Goal: Task Accomplishment & Management: Manage account settings

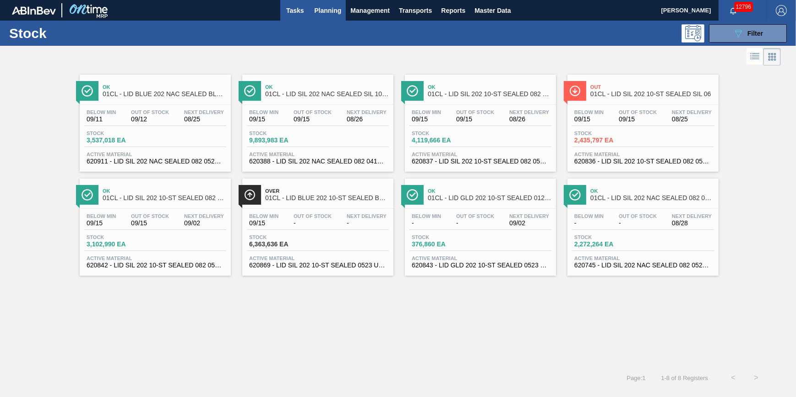
click at [299, 13] on span "Tasks" at bounding box center [295, 10] width 20 height 11
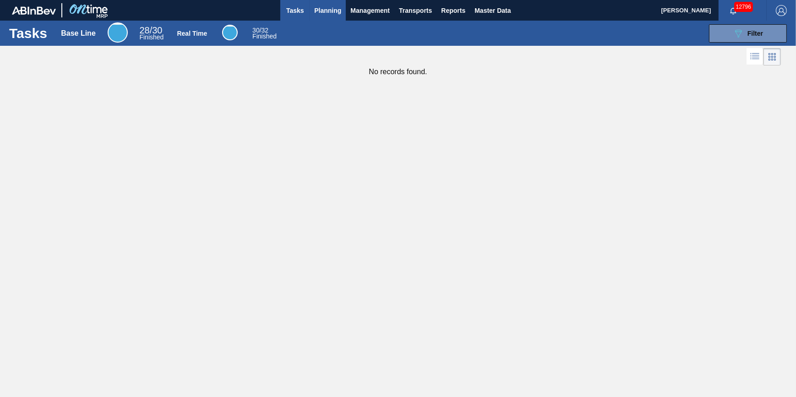
click at [314, 13] on span "Planning" at bounding box center [327, 10] width 27 height 11
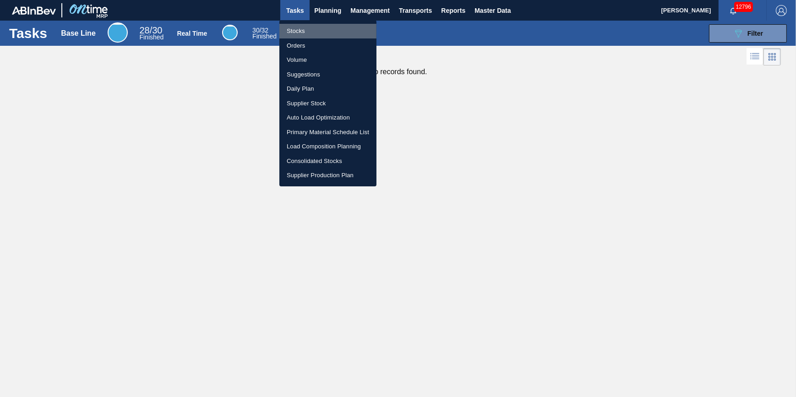
click at [307, 27] on li "Stocks" at bounding box center [327, 31] width 97 height 15
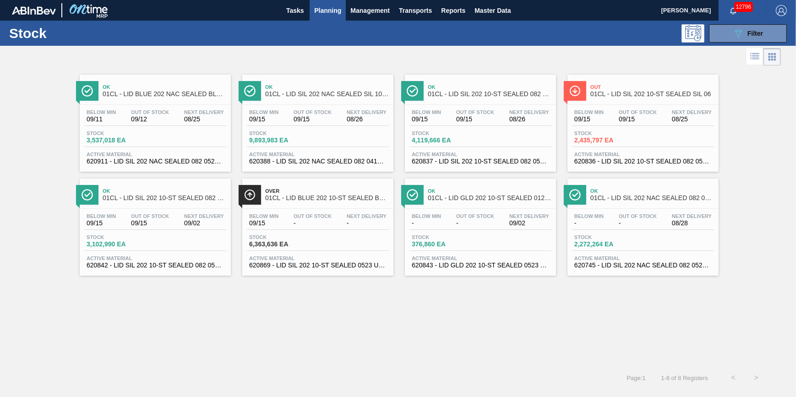
drag, startPoint x: 730, startPoint y: 31, endPoint x: 708, endPoint y: 60, distance: 37.0
click at [730, 32] on button "089F7B8B-B2A5-4AFE-B5C0-19BA573D28AC Filter" at bounding box center [748, 33] width 78 height 18
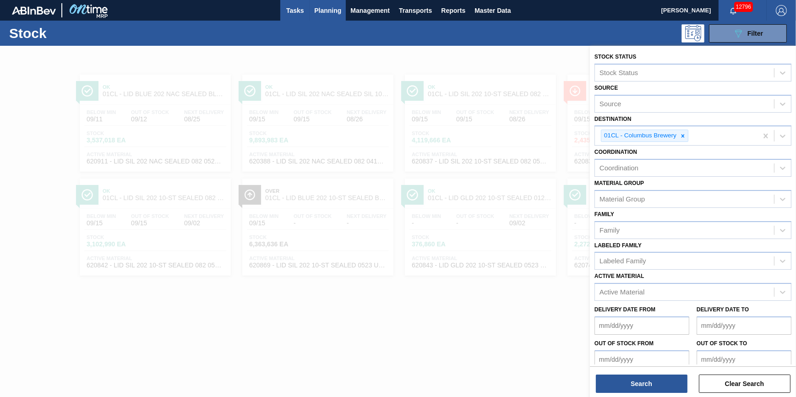
click at [300, 16] on button "Tasks" at bounding box center [294, 10] width 29 height 21
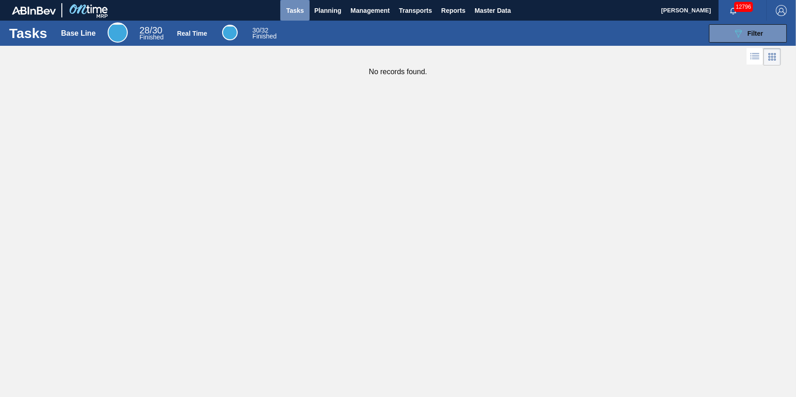
click at [291, 11] on span "Tasks" at bounding box center [295, 10] width 20 height 11
click at [293, 13] on span "Tasks" at bounding box center [295, 10] width 20 height 11
click at [295, 12] on span "Tasks" at bounding box center [295, 10] width 20 height 11
click at [737, 37] on icon "089F7B8B-B2A5-4AFE-B5C0-19BA573D28AC" at bounding box center [738, 33] width 11 height 11
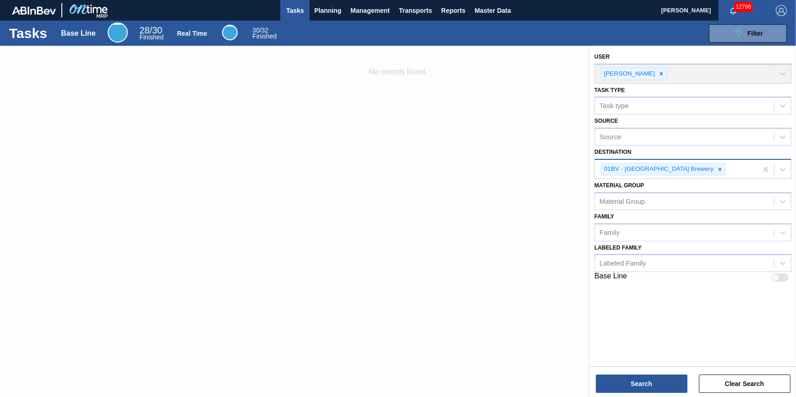
click at [703, 173] on div "01BV - [GEOGRAPHIC_DATA] Brewery" at bounding box center [676, 169] width 163 height 19
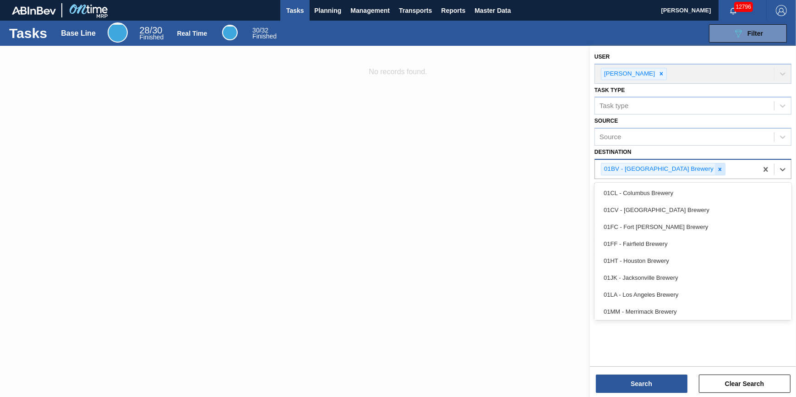
click at [717, 171] on icon at bounding box center [720, 169] width 6 height 6
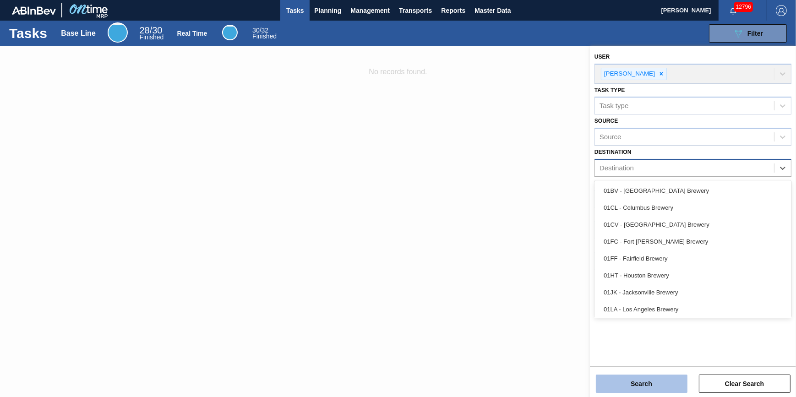
click at [644, 378] on button "Search" at bounding box center [642, 384] width 92 height 18
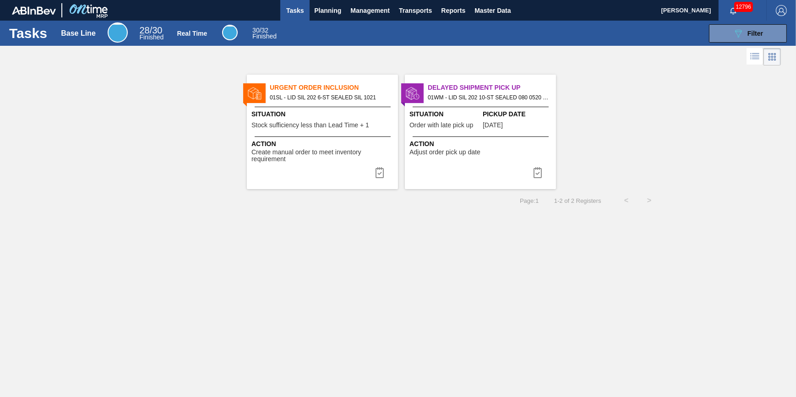
click at [490, 130] on div "Pickup Date [DATE]" at bounding box center [518, 120] width 71 height 22
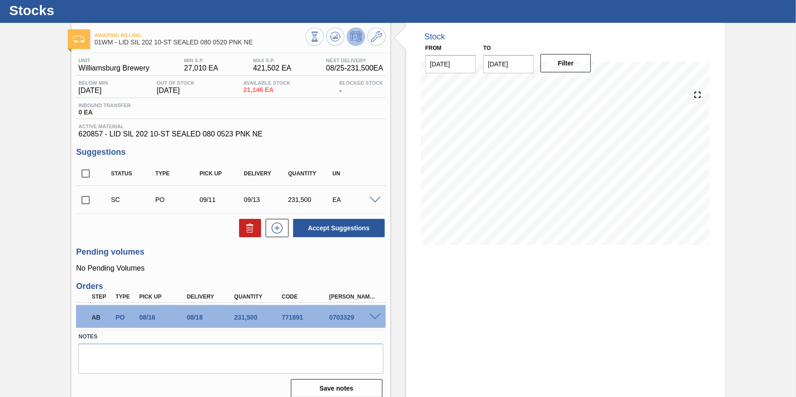
scroll to position [33, 0]
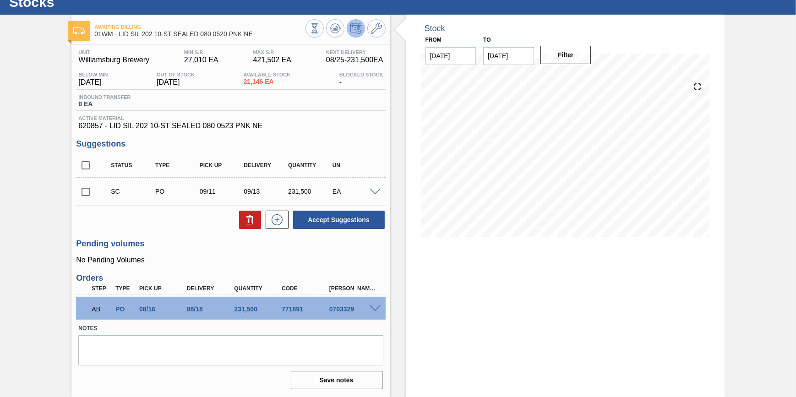
drag, startPoint x: 371, startPoint y: 302, endPoint x: 374, endPoint y: 307, distance: 5.6
click at [371, 302] on div "AB PO 08/16 08/18 231,500 771891 0703329" at bounding box center [230, 308] width 309 height 23
click at [376, 308] on span at bounding box center [375, 309] width 11 height 7
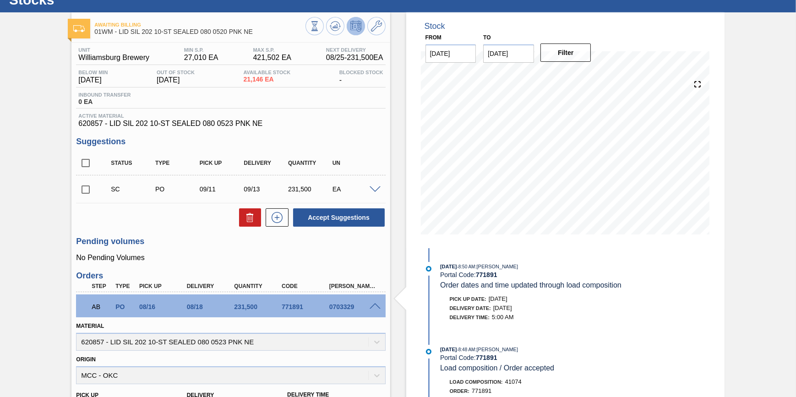
scroll to position [242, 0]
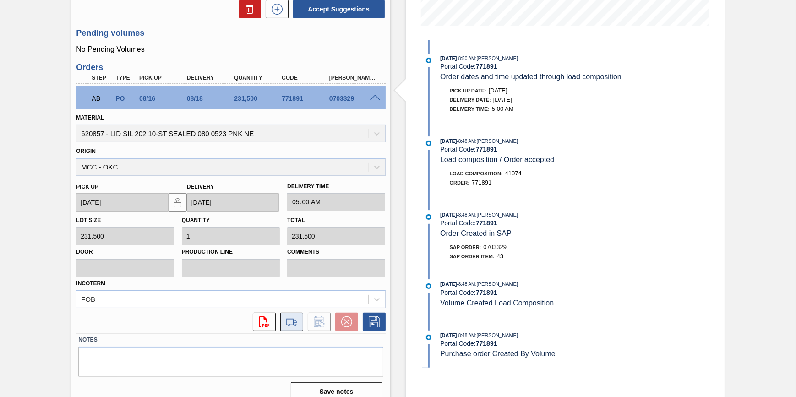
click at [288, 324] on icon at bounding box center [291, 321] width 15 height 11
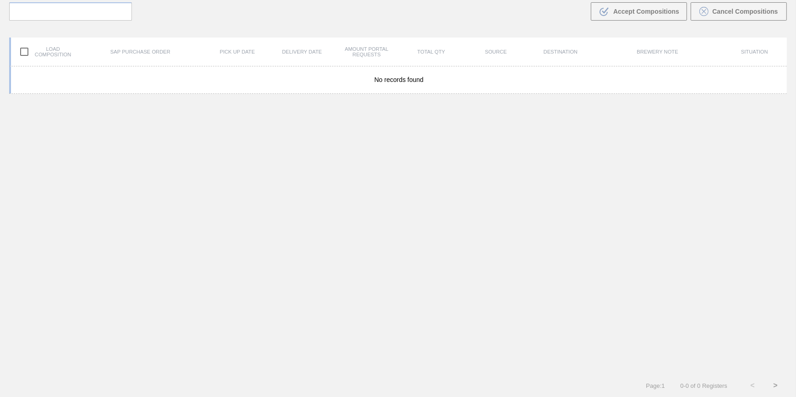
scroll to position [65, 0]
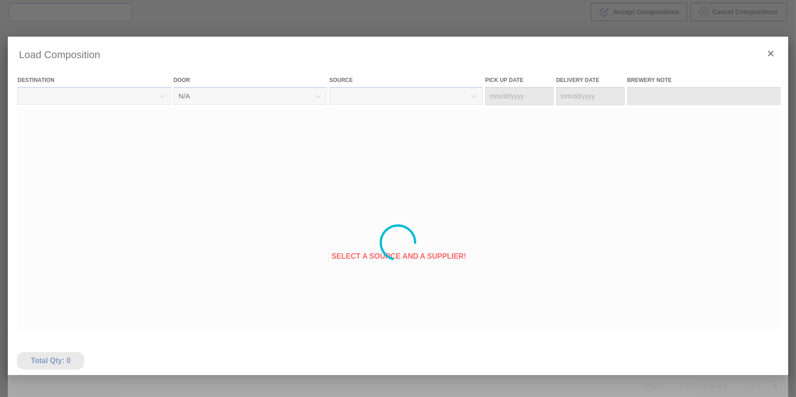
type Date "[DATE]"
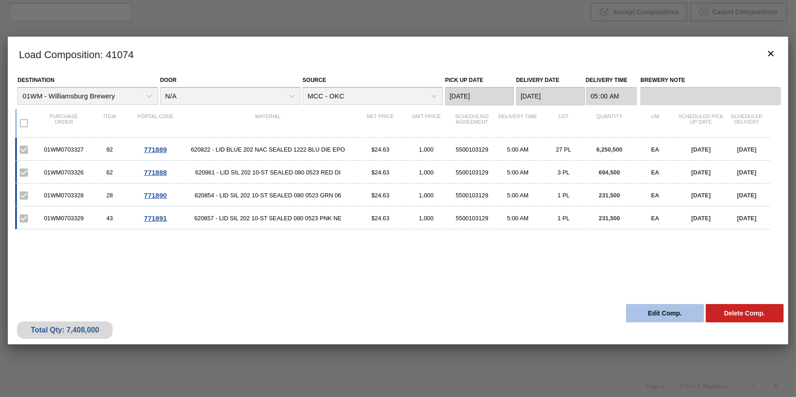
click at [661, 305] on button "Edit Comp." at bounding box center [665, 313] width 78 height 18
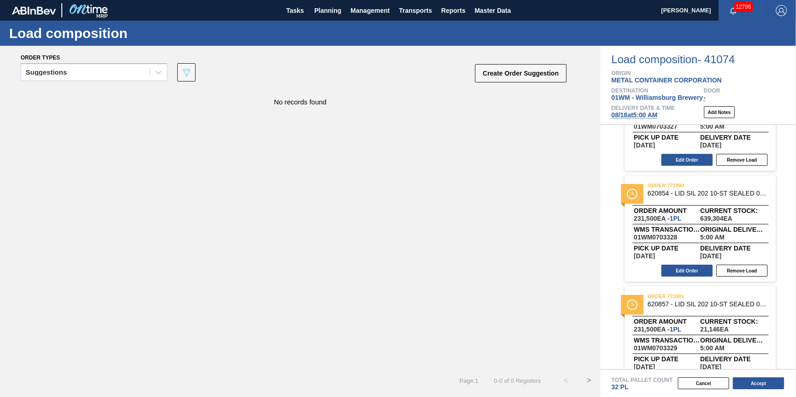
scroll to position [205, 0]
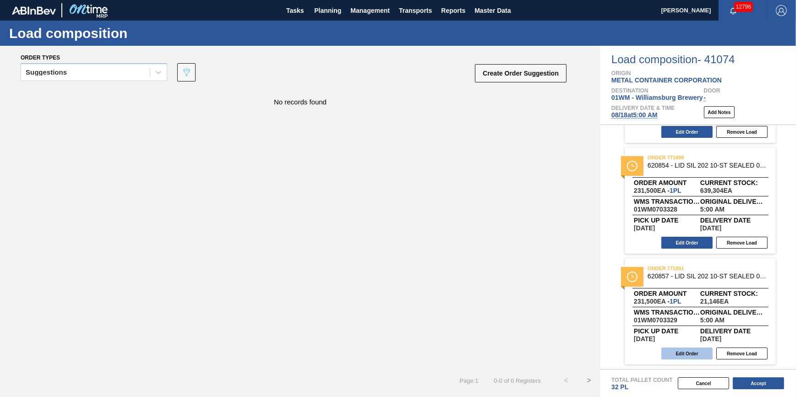
click at [693, 353] on button "Edit Order" at bounding box center [686, 354] width 51 height 12
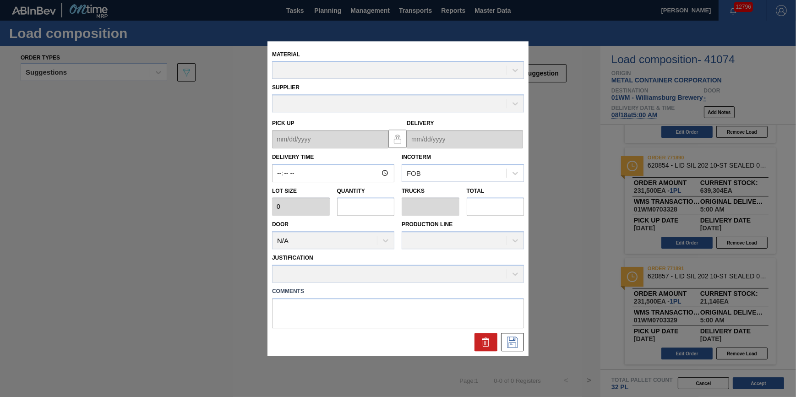
type input "05:00:00"
type input "231,500"
type input "1"
type input "0.031"
type input "231,500"
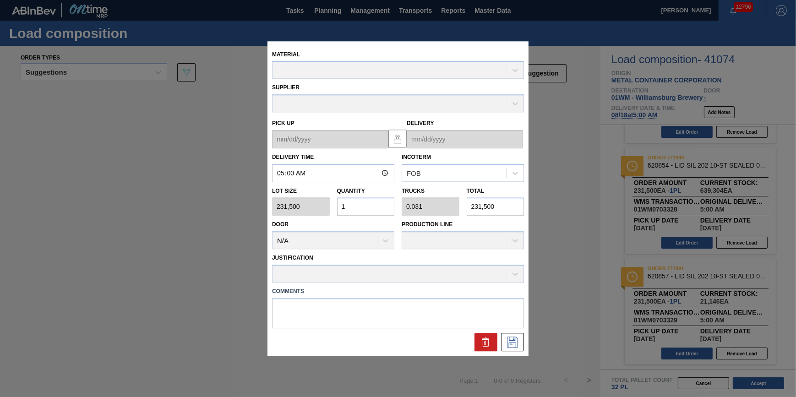
type up "[DATE]"
type input "[DATE]"
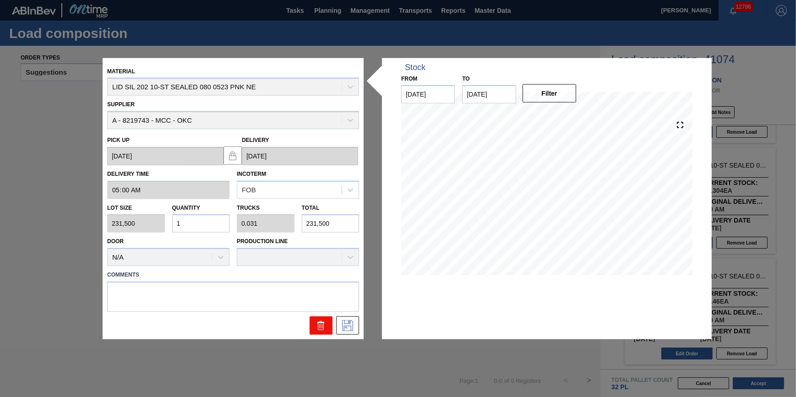
click at [317, 321] on icon at bounding box center [321, 325] width 11 height 11
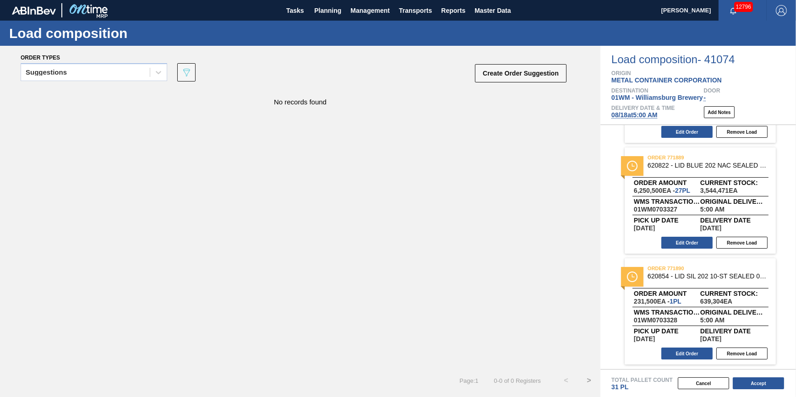
scroll to position [94, 0]
click at [767, 381] on button "Accept" at bounding box center [758, 383] width 51 height 12
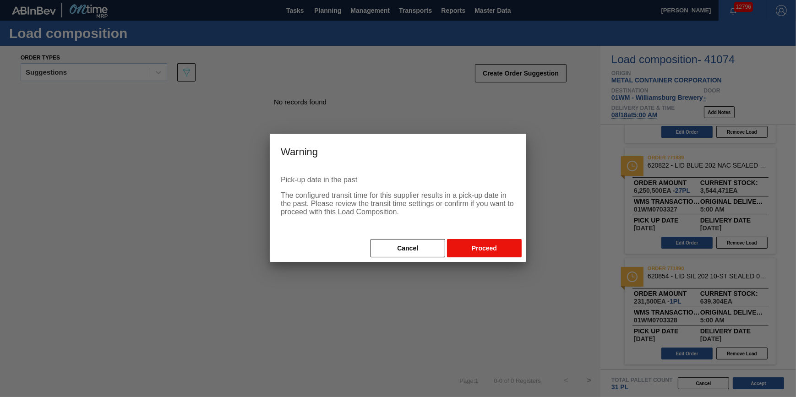
click at [491, 257] on button "Proceed" at bounding box center [484, 248] width 75 height 18
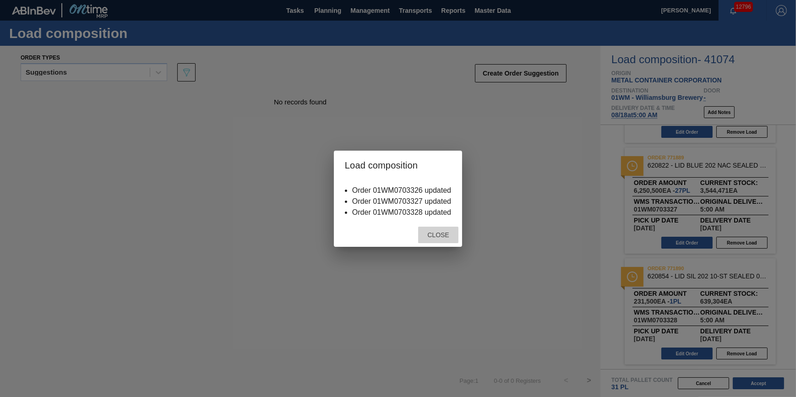
click at [434, 240] on div "Close" at bounding box center [438, 235] width 40 height 17
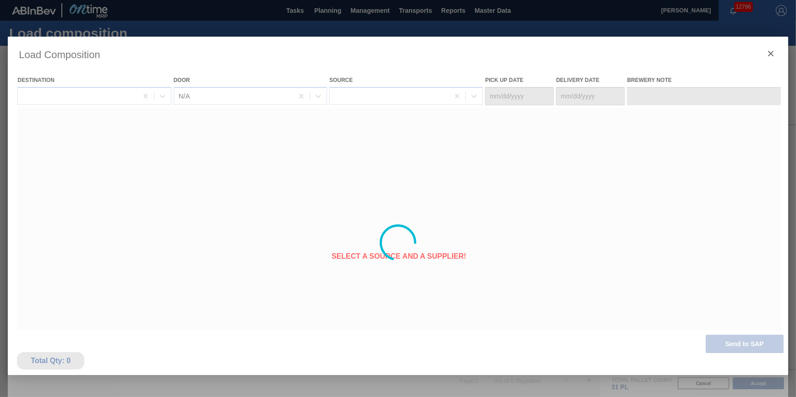
type Date "[DATE]"
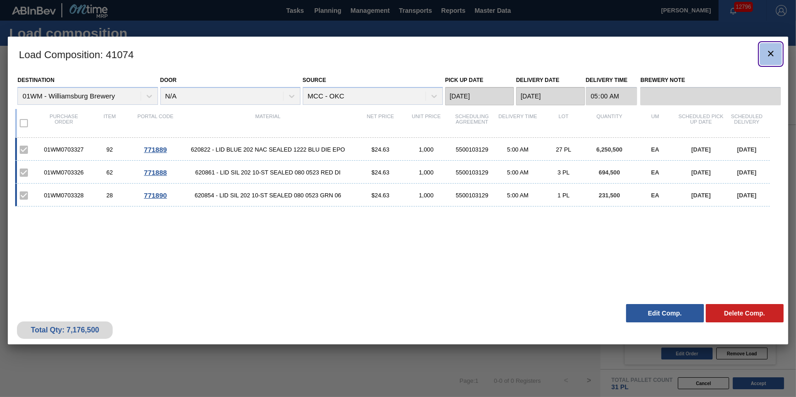
click at [768, 54] on icon "botão de ícone" at bounding box center [770, 53] width 11 height 11
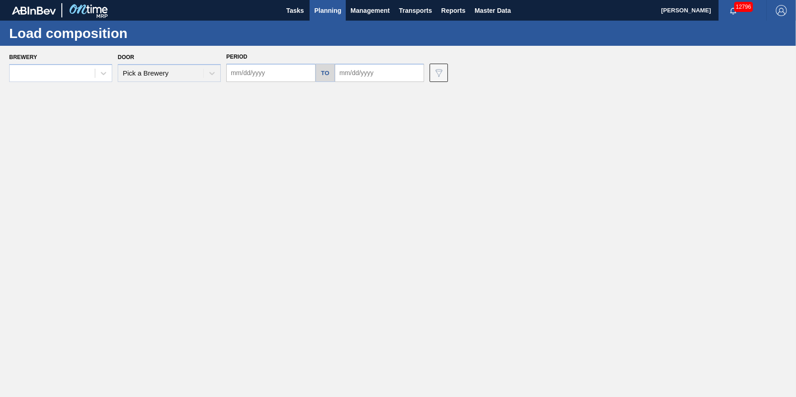
type input "[DATE]"
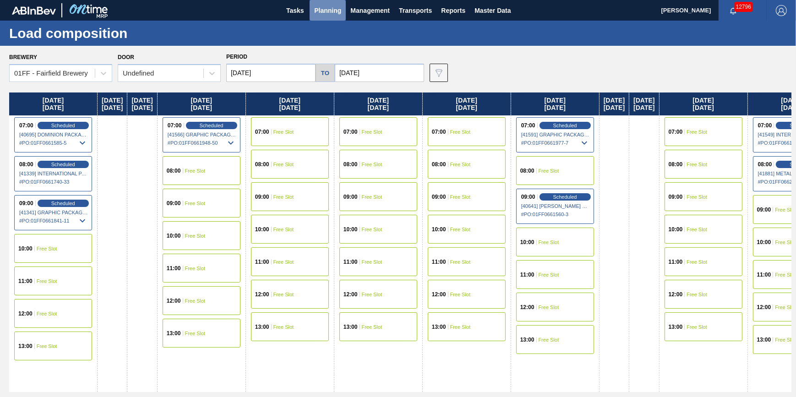
click at [339, 15] on span "Planning" at bounding box center [327, 10] width 27 height 11
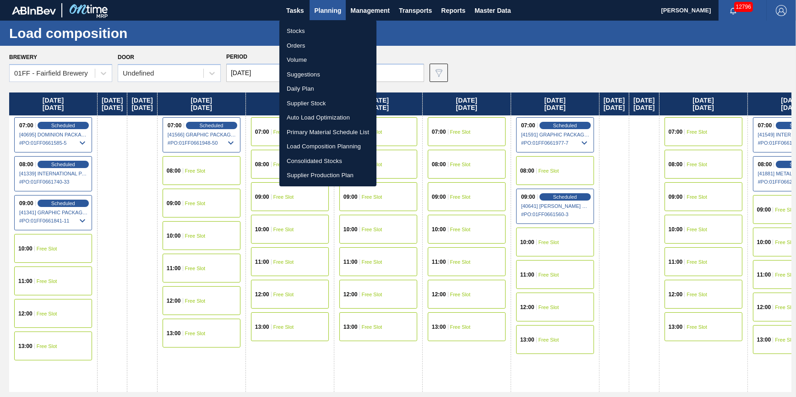
click at [295, 13] on div at bounding box center [398, 198] width 796 height 397
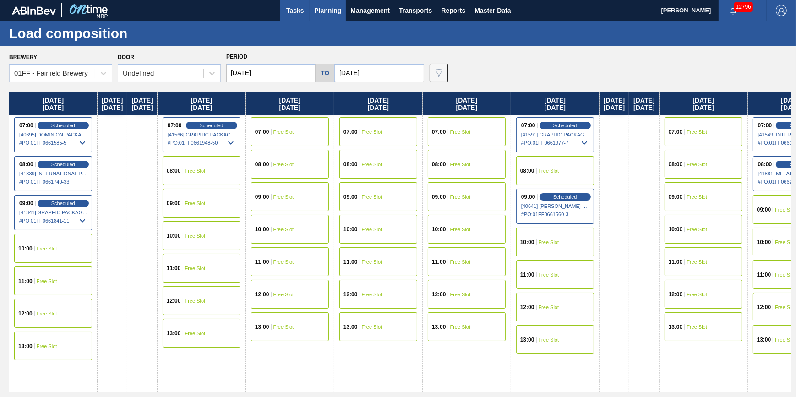
click at [295, 13] on span "Tasks" at bounding box center [295, 10] width 20 height 11
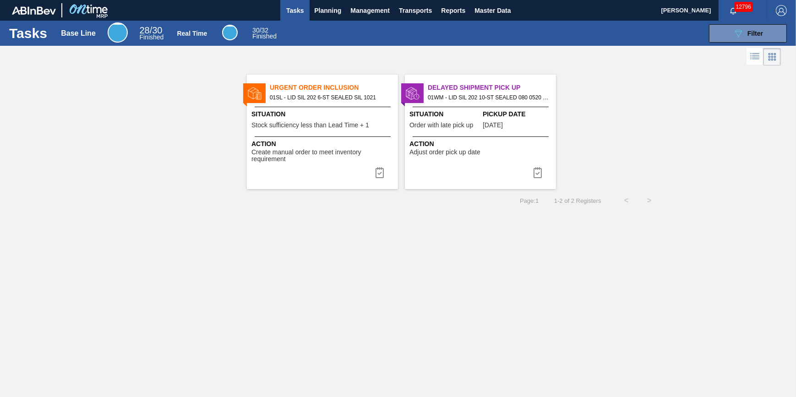
click at [499, 143] on span "Action" at bounding box center [481, 144] width 144 height 10
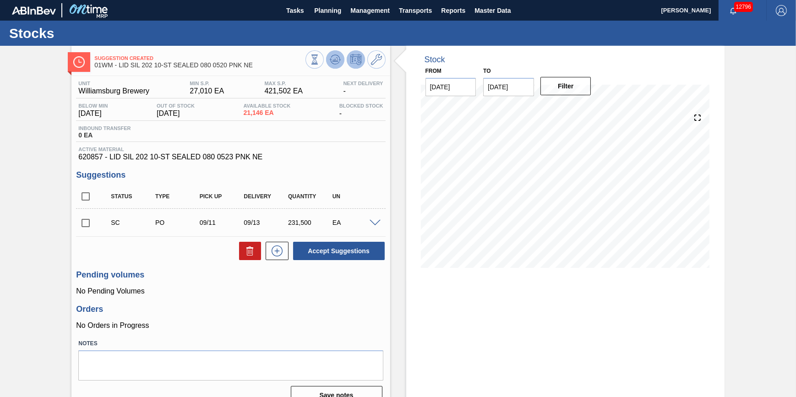
click at [333, 60] on icon at bounding box center [335, 59] width 11 height 11
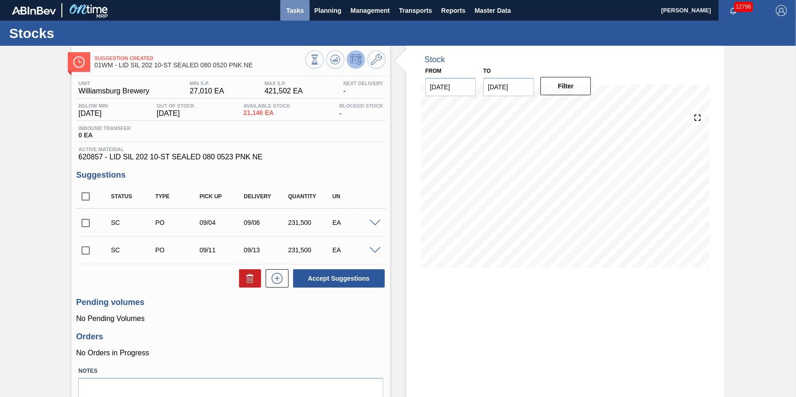
click at [297, 13] on span "Tasks" at bounding box center [295, 10] width 20 height 11
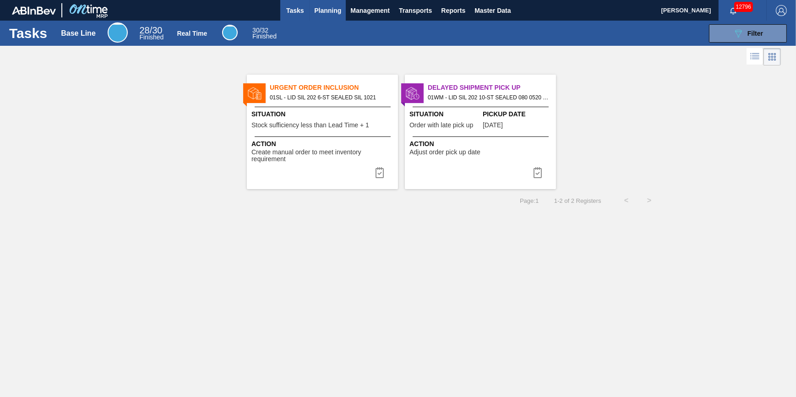
click at [336, 9] on span "Planning" at bounding box center [327, 10] width 27 height 11
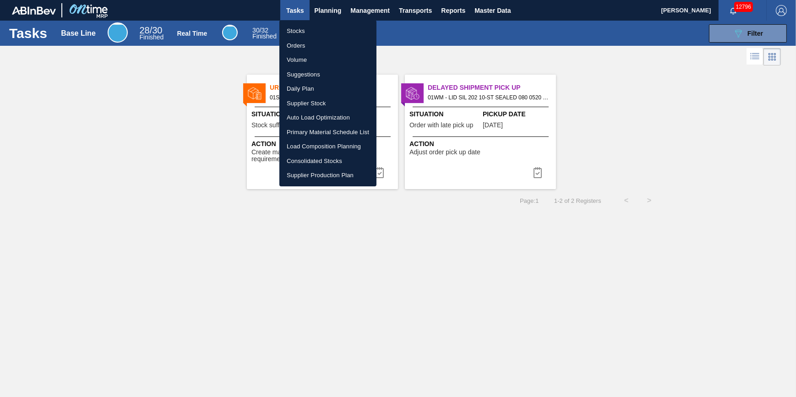
click at [328, 24] on li "Stocks" at bounding box center [327, 31] width 97 height 15
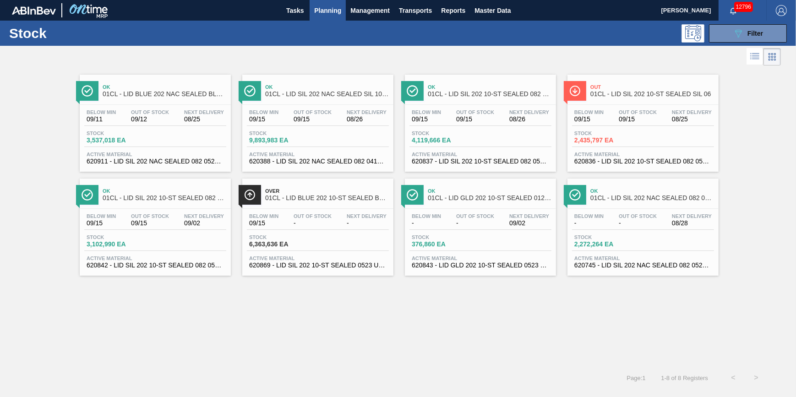
click at [278, 11] on div "Tasks Planning Management Transports Reports Master Data" at bounding box center [398, 10] width 796 height 21
drag, startPoint x: 288, startPoint y: 10, endPoint x: 284, endPoint y: 13, distance: 5.2
click at [289, 10] on span "Tasks" at bounding box center [295, 10] width 20 height 11
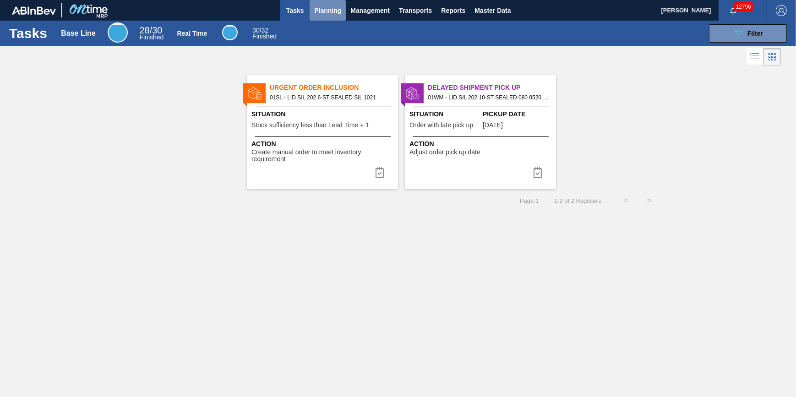
click at [317, 12] on span "Planning" at bounding box center [327, 10] width 27 height 11
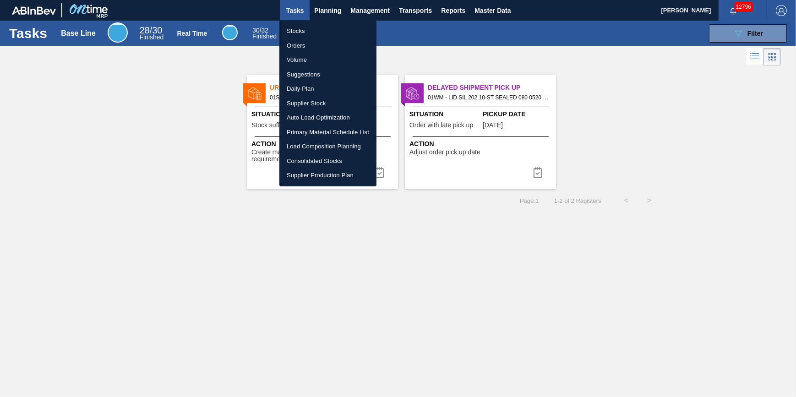
click at [324, 29] on li "Stocks" at bounding box center [327, 31] width 97 height 15
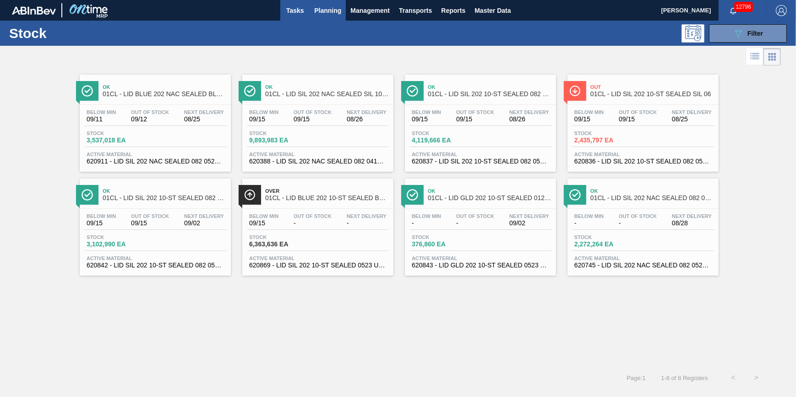
drag, startPoint x: 300, startPoint y: 11, endPoint x: 294, endPoint y: 11, distance: 6.0
click at [300, 11] on span "Tasks" at bounding box center [295, 10] width 20 height 11
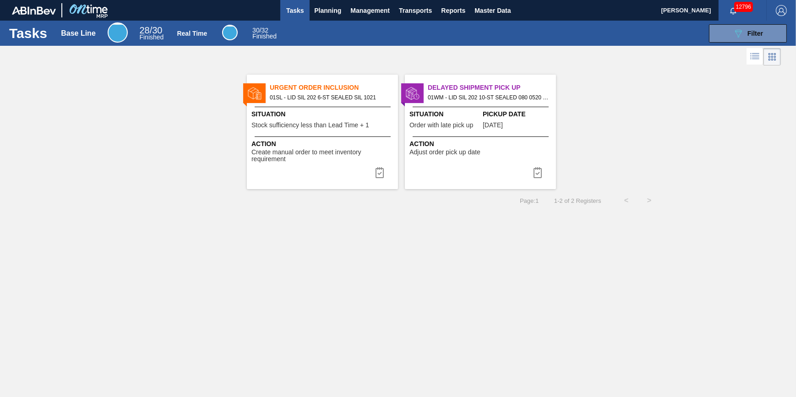
drag, startPoint x: 322, startPoint y: 15, endPoint x: 320, endPoint y: 27, distance: 12.6
click at [322, 15] on span "Planning" at bounding box center [327, 10] width 27 height 11
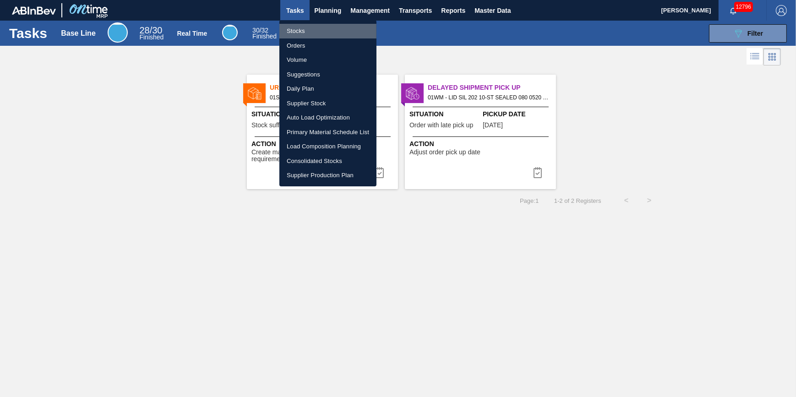
click at [319, 30] on li "Stocks" at bounding box center [327, 31] width 97 height 15
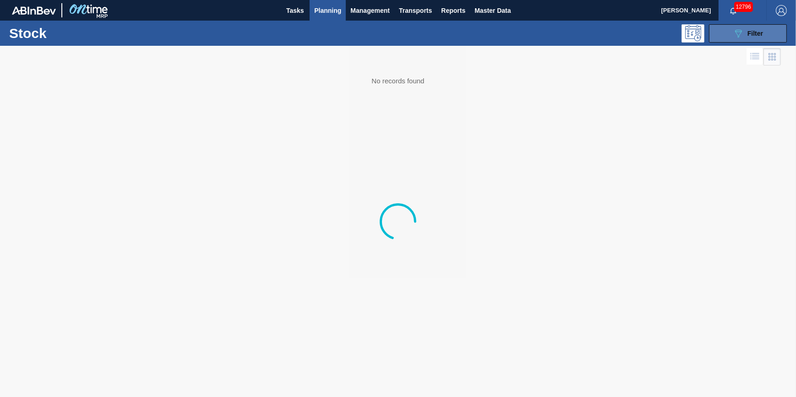
click at [747, 35] on div "089F7B8B-B2A5-4AFE-B5C0-19BA573D28AC Filter" at bounding box center [748, 33] width 30 height 11
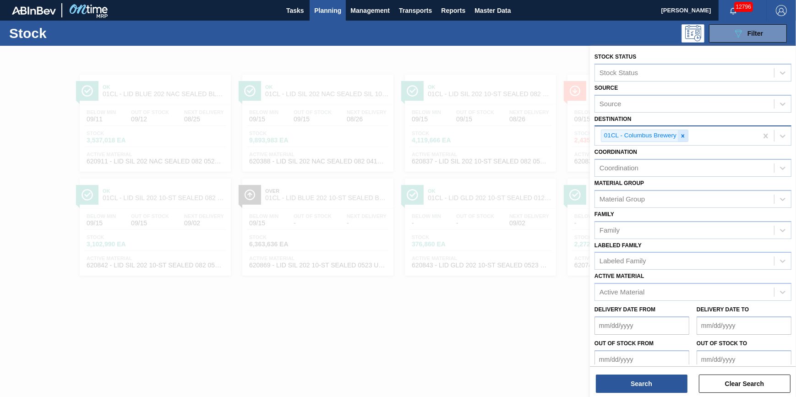
click at [679, 139] on div at bounding box center [683, 135] width 10 height 11
click at [681, 137] on div "Destination" at bounding box center [684, 134] width 179 height 13
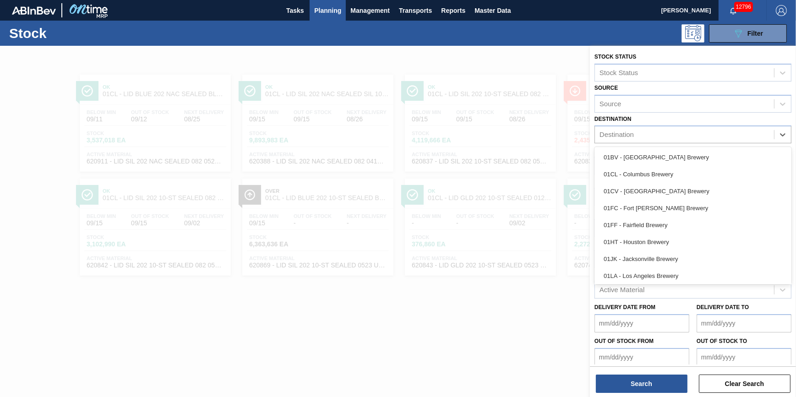
scroll to position [69, 0]
drag, startPoint x: 665, startPoint y: 254, endPoint x: 658, endPoint y: 250, distance: 8.0
click at [665, 255] on div "01SL - St. [PERSON_NAME]" at bounding box center [693, 257] width 197 height 17
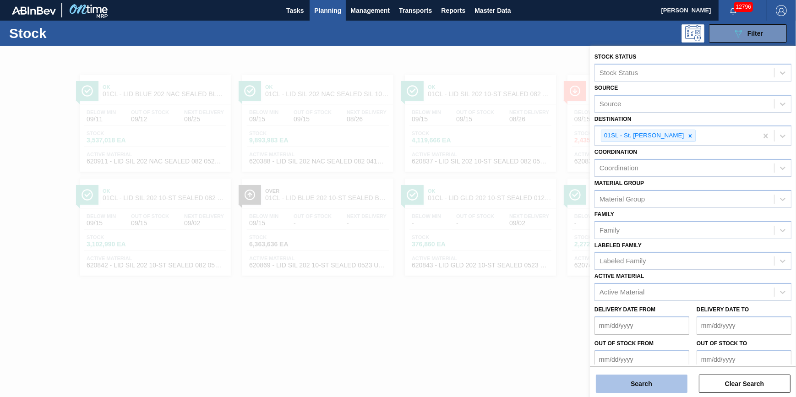
click at [640, 381] on button "Search" at bounding box center [642, 384] width 92 height 18
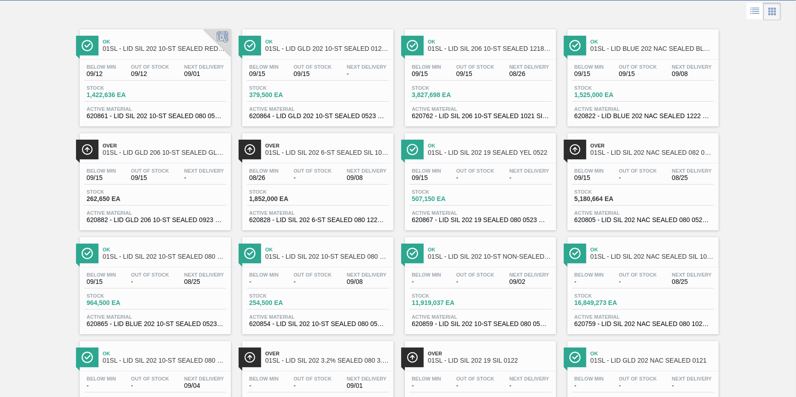
scroll to position [208, 0]
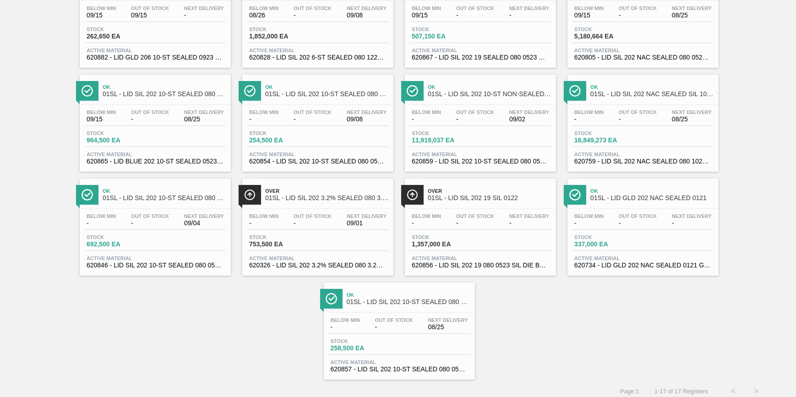
click at [632, 136] on span "Stock" at bounding box center [606, 133] width 64 height 5
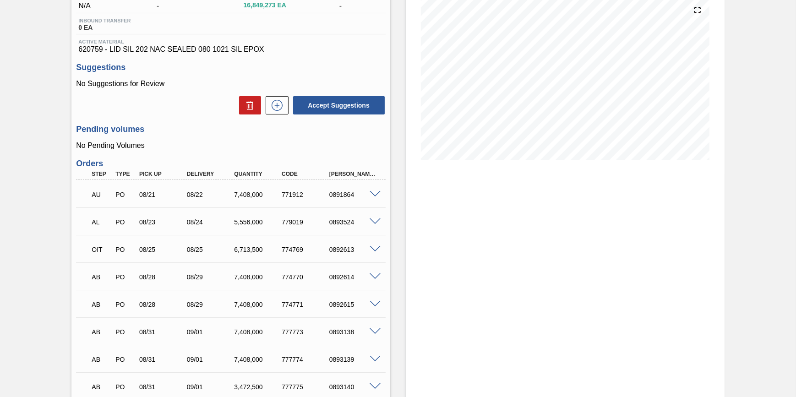
scroll to position [208, 0]
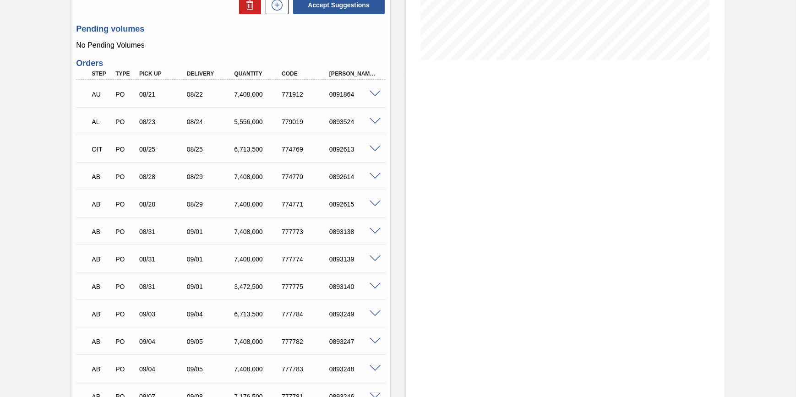
click at [376, 290] on span at bounding box center [375, 286] width 11 height 7
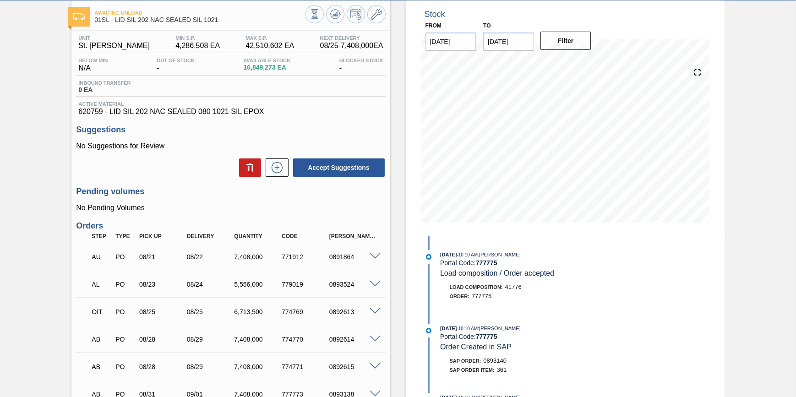
scroll to position [0, 0]
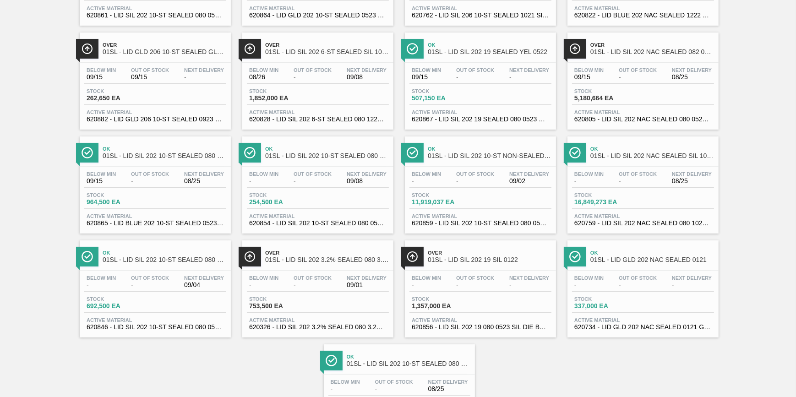
scroll to position [208, 0]
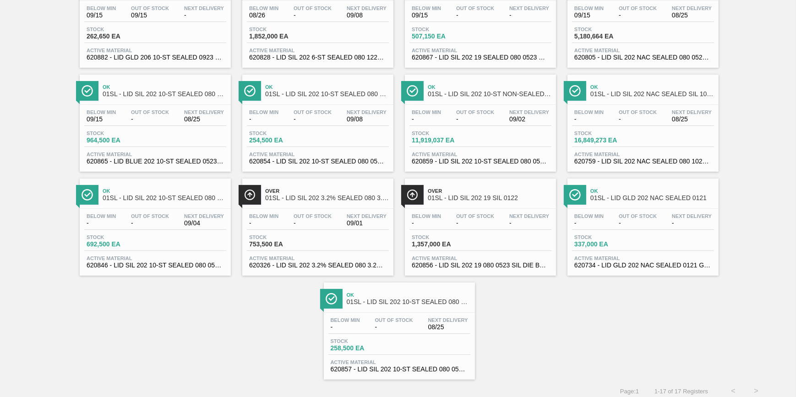
click at [275, 240] on span "Stock" at bounding box center [281, 237] width 64 height 5
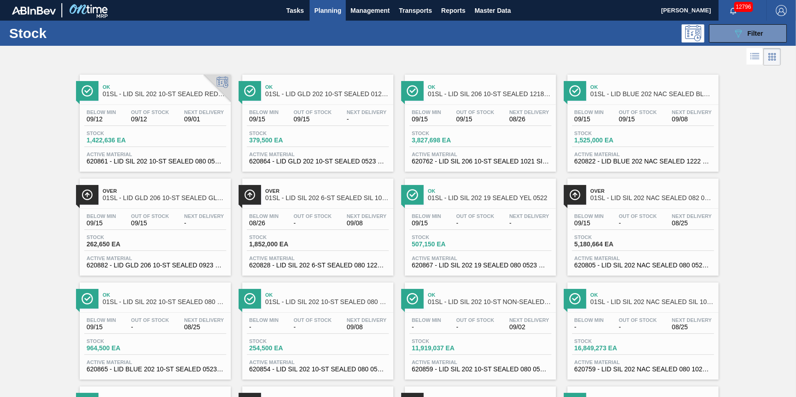
click at [179, 109] on div "Below Min 09/12 Out Of Stock 09/12 Next Delivery 09/01" at bounding box center [155, 117] width 142 height 16
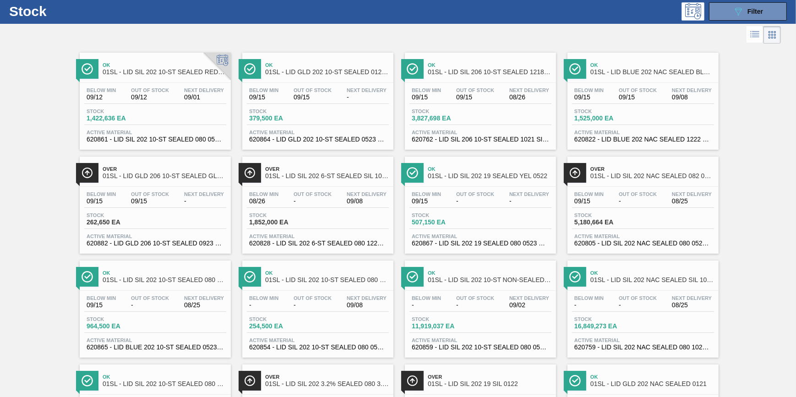
scroll to position [83, 0]
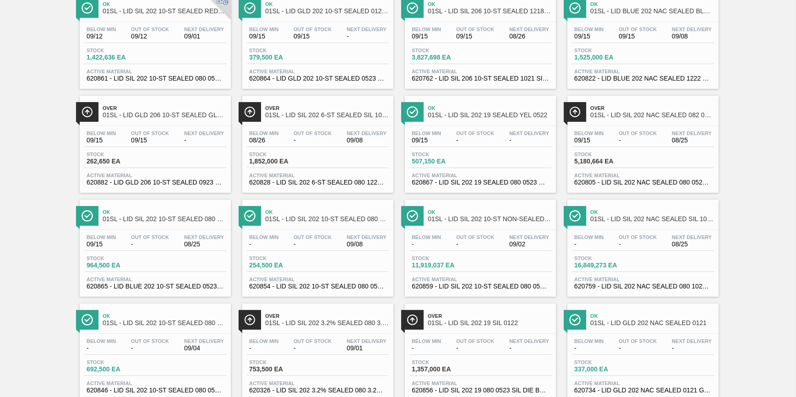
click at [162, 242] on div "Out Of Stock -" at bounding box center [150, 241] width 43 height 13
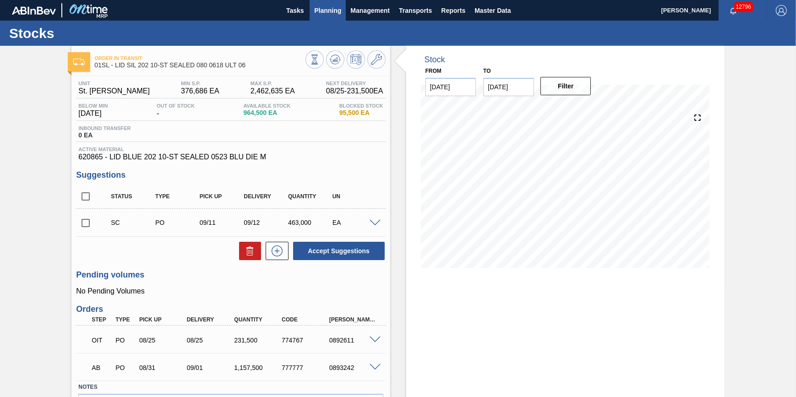
click at [316, 8] on span "Planning" at bounding box center [327, 10] width 27 height 11
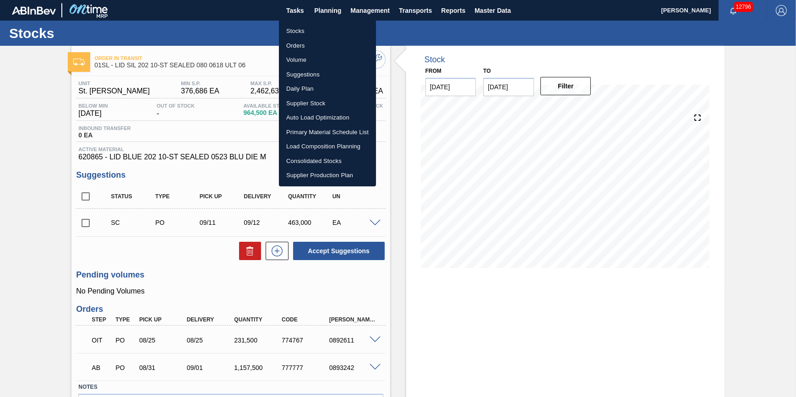
click at [318, 22] on ul "Stocks Orders Volume Suggestions Daily Plan Supplier Stock Auto Load Optimizati…" at bounding box center [327, 103] width 97 height 166
click at [319, 28] on li "Stocks" at bounding box center [327, 31] width 97 height 15
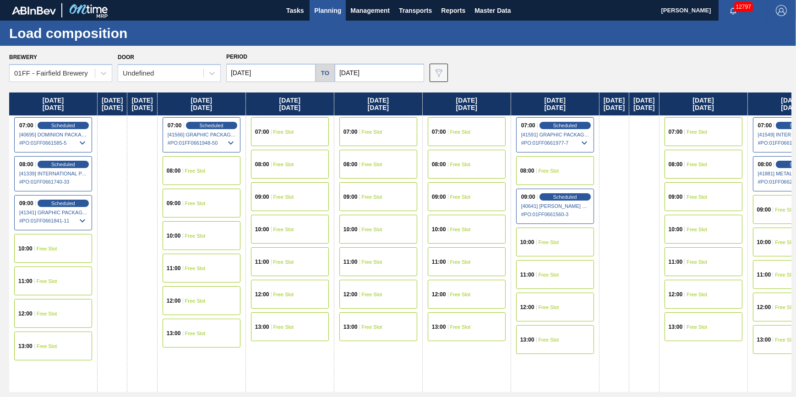
click at [333, 8] on span "Planning" at bounding box center [327, 10] width 27 height 11
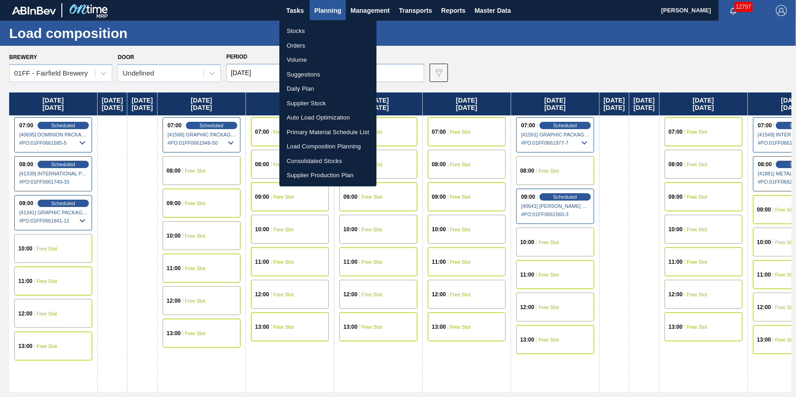
click at [330, 27] on li "Stocks" at bounding box center [327, 31] width 97 height 15
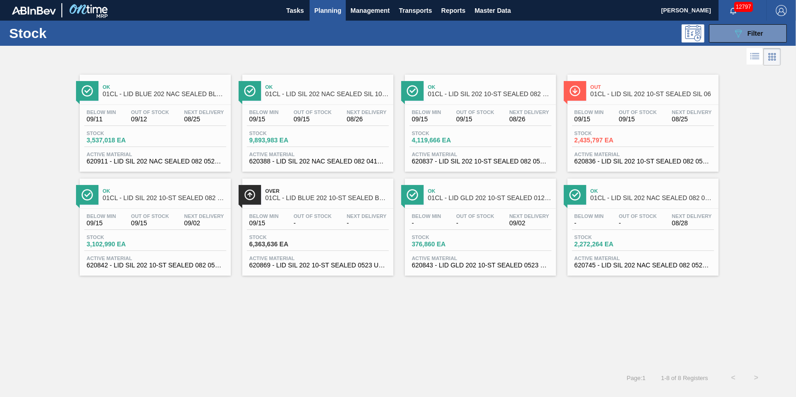
click at [328, 7] on span "Planning" at bounding box center [327, 10] width 27 height 11
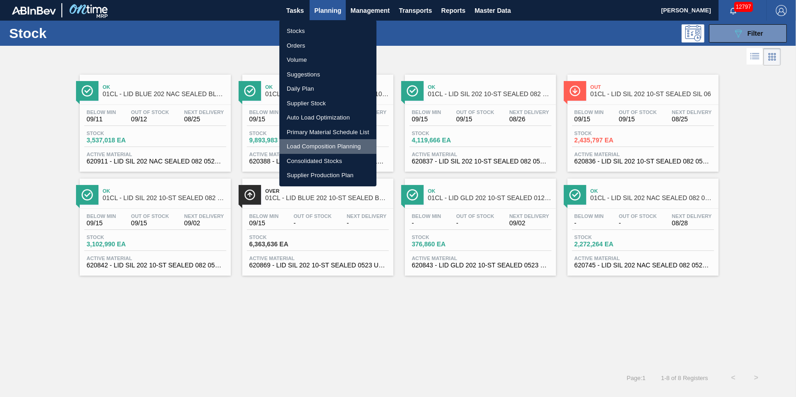
click at [334, 145] on li "Load Composition Planning" at bounding box center [327, 146] width 97 height 15
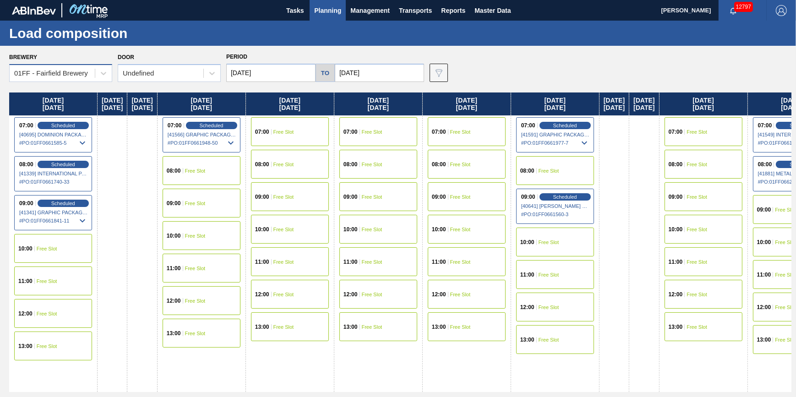
click at [67, 77] on div "01FF - Fairfield Brewery" at bounding box center [52, 73] width 85 height 13
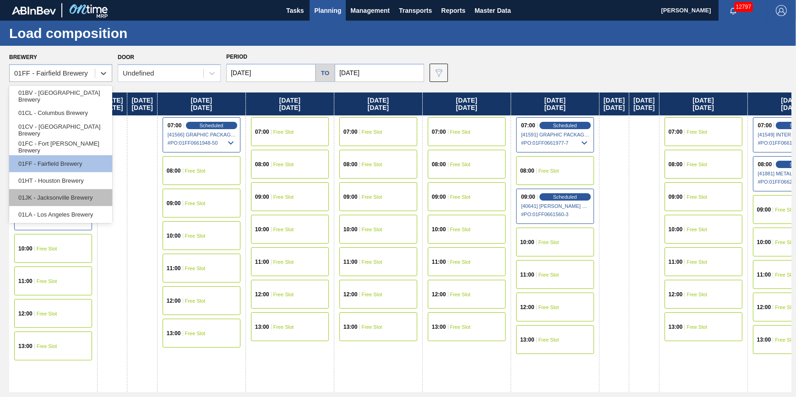
scroll to position [69, 0]
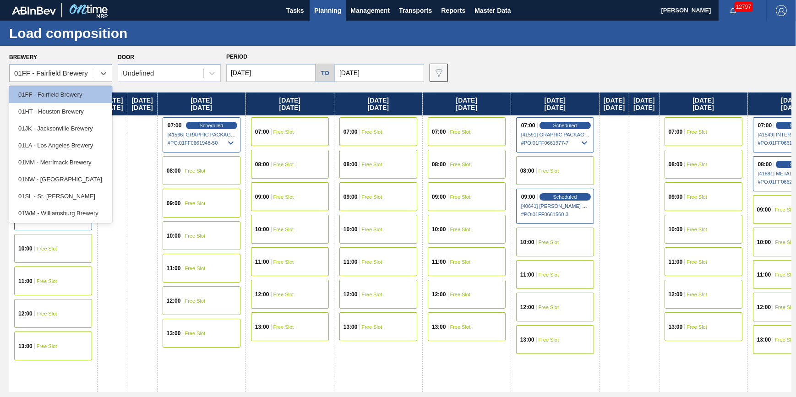
click at [89, 196] on div "01SL - St. [PERSON_NAME]" at bounding box center [60, 196] width 103 height 17
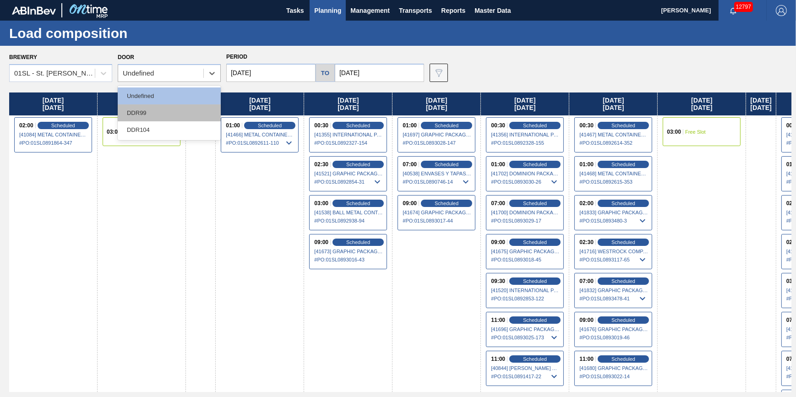
drag, startPoint x: 181, startPoint y: 76, endPoint x: 180, endPoint y: 111, distance: 35.7
click at [182, 78] on div "Undefined" at bounding box center [160, 73] width 85 height 13
click at [184, 135] on div "DDR104" at bounding box center [169, 129] width 103 height 17
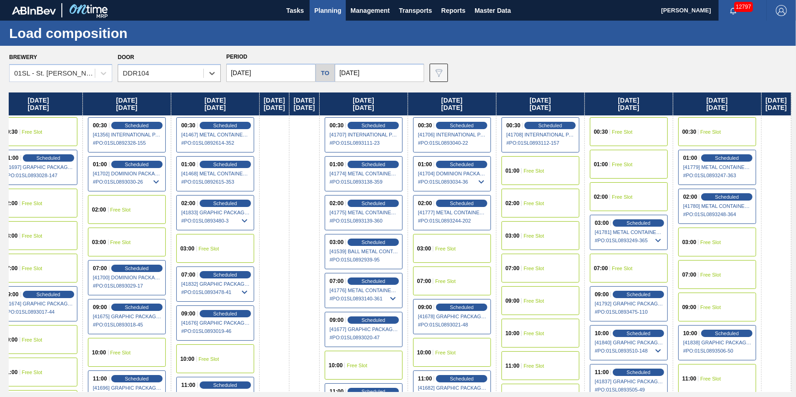
scroll to position [0, 393]
drag, startPoint x: 509, startPoint y: 191, endPoint x: -262, endPoint y: 310, distance: 780.0
click at [0, 0] on html "Tasks Planning Management Transports Reports Master Data Jack Schuld 12797 Mark…" at bounding box center [398, 0] width 796 height 0
click at [201, 130] on div "00:30 Scheduled [41467] METAL CONTAINER CORPORATION - 0008219743 # PO : 01SL089…" at bounding box center [215, 134] width 78 height 35
click at [212, 124] on span "Scheduled" at bounding box center [225, 125] width 26 height 6
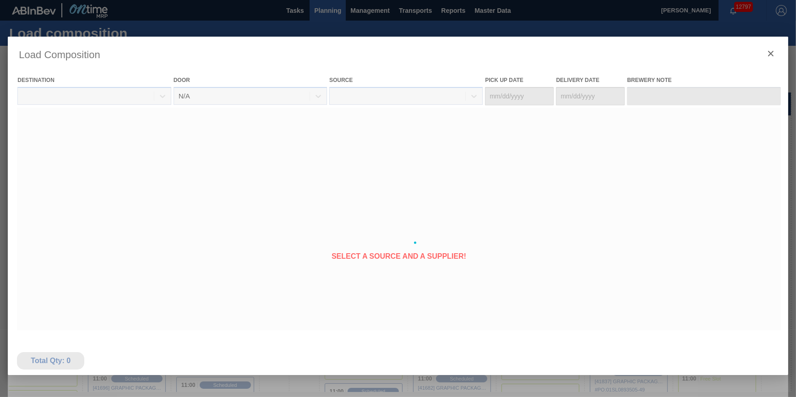
type Date "[DATE]"
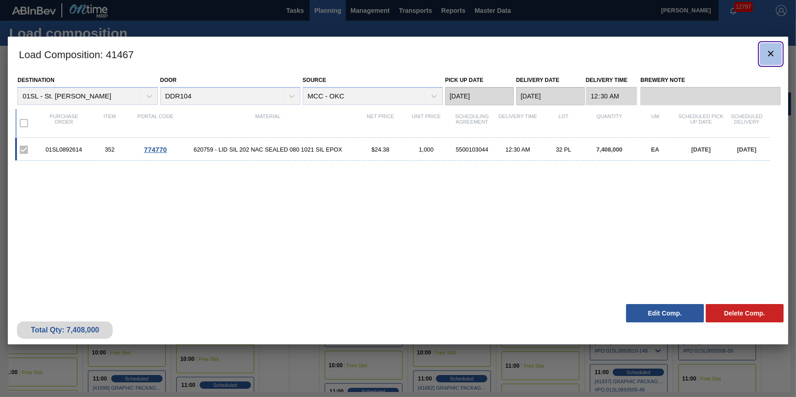
click at [767, 55] on icon "botão de ícone" at bounding box center [770, 53] width 11 height 11
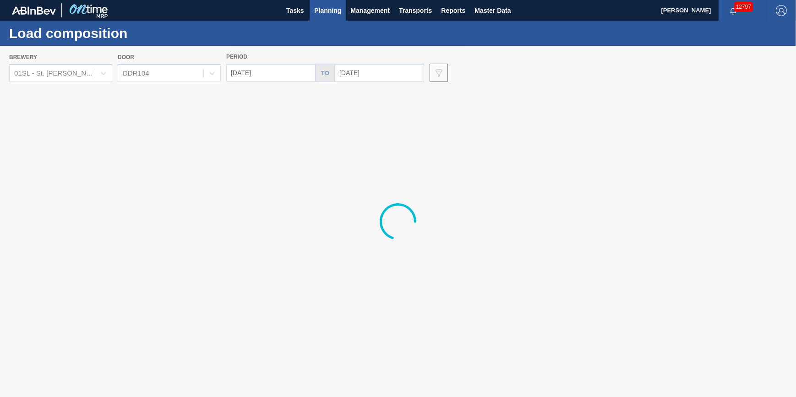
click at [319, 9] on span "Planning" at bounding box center [327, 10] width 27 height 11
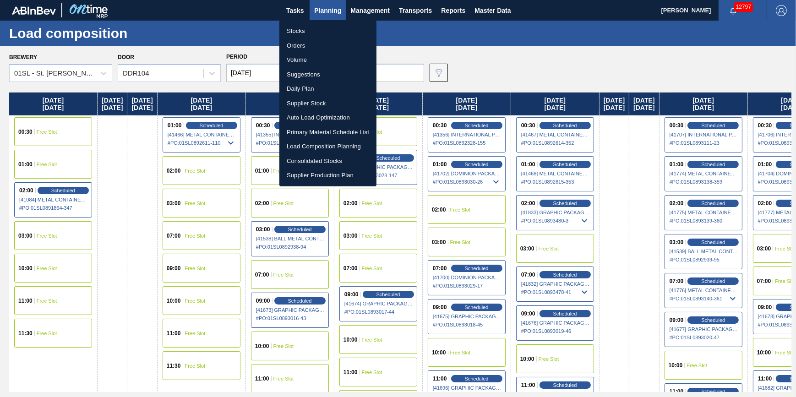
click at [129, 210] on div at bounding box center [398, 198] width 796 height 397
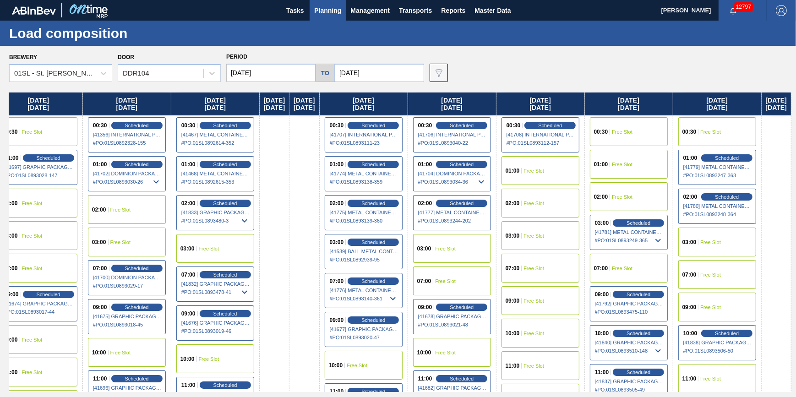
drag, startPoint x: 486, startPoint y: 207, endPoint x: -64, endPoint y: 256, distance: 551.8
click at [0, 0] on html "Tasks Planning Management Transports Reports Master Data Jack Schuld 12797 Mark…" at bounding box center [398, 0] width 796 height 0
click at [372, 163] on span "Scheduled" at bounding box center [373, 164] width 26 height 6
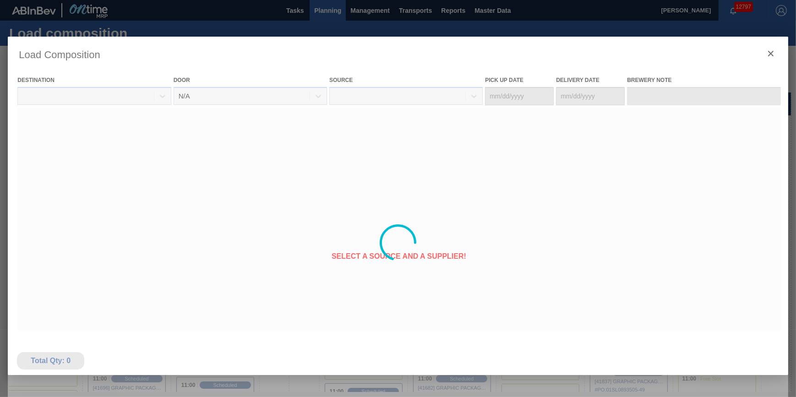
type Date "[DATE]"
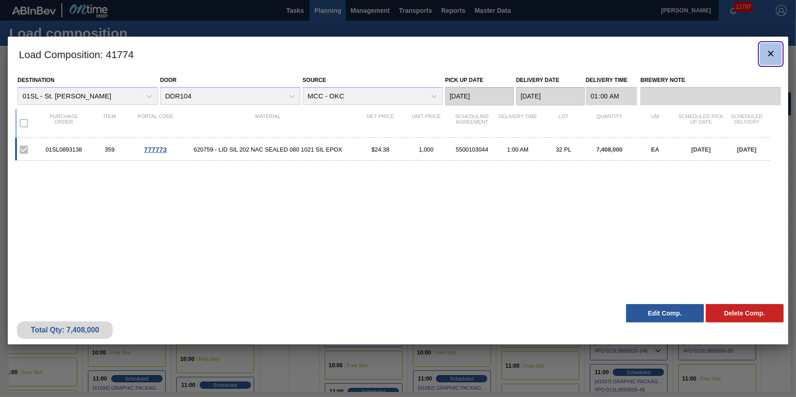
click at [771, 52] on icon "botão de ícone" at bounding box center [770, 53] width 5 height 5
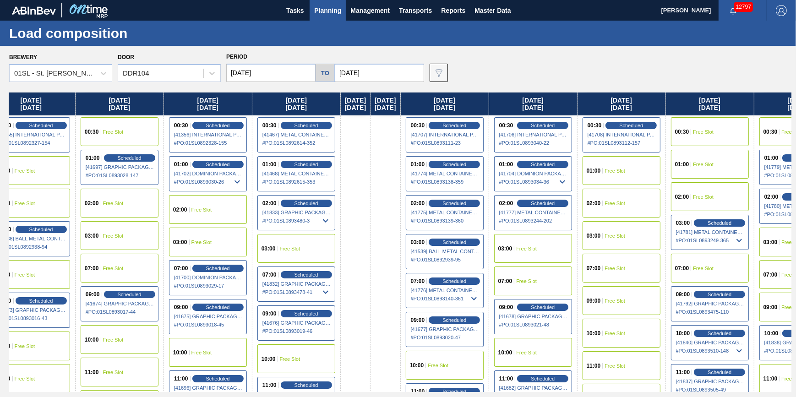
drag, startPoint x: 595, startPoint y: 244, endPoint x: 366, endPoint y: 282, distance: 231.7
click at [366, 283] on div "Friday 08/22/2025 00:30 Free Slot 01:00 Free Slot 02:00 Scheduled [41084] METAL…" at bounding box center [400, 243] width 782 height 300
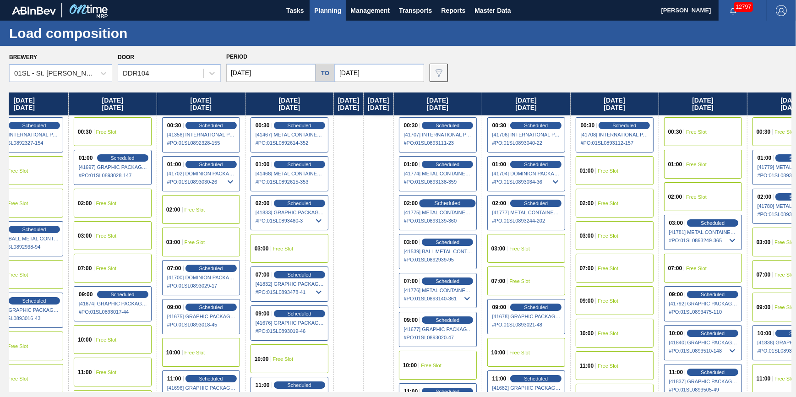
click at [461, 202] on span "Scheduled" at bounding box center [448, 203] width 26 height 6
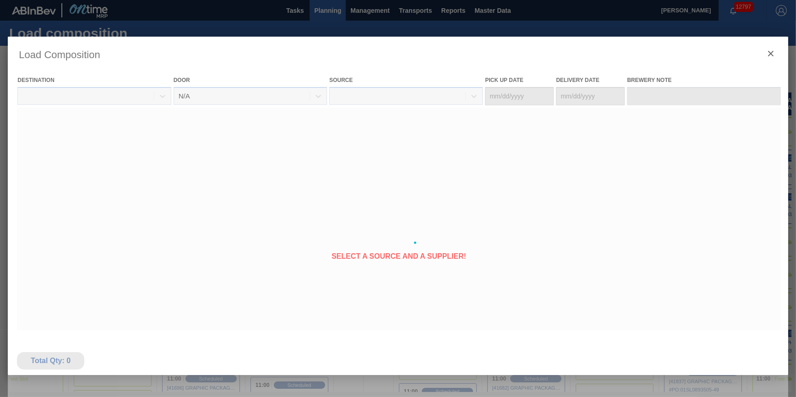
type Date "[DATE]"
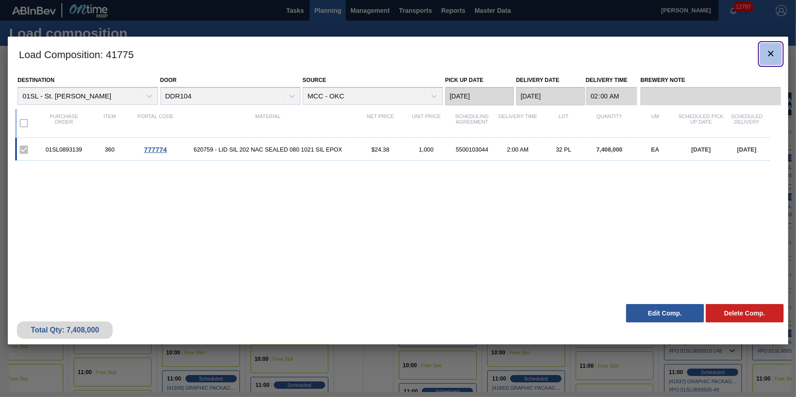
click at [770, 53] on icon "botão de ícone" at bounding box center [770, 53] width 5 height 5
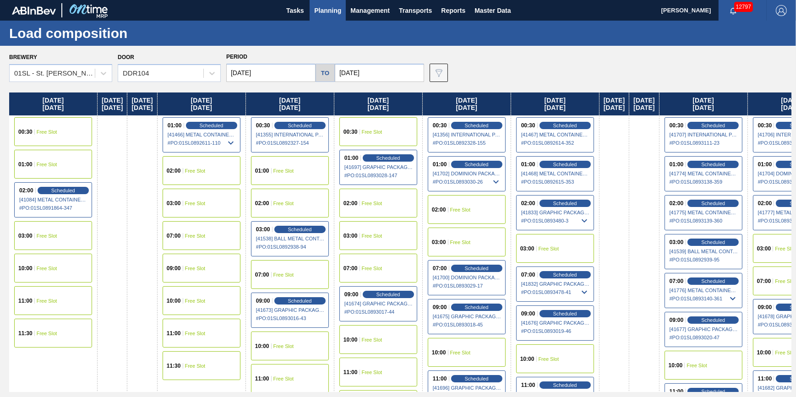
scroll to position [0, 393]
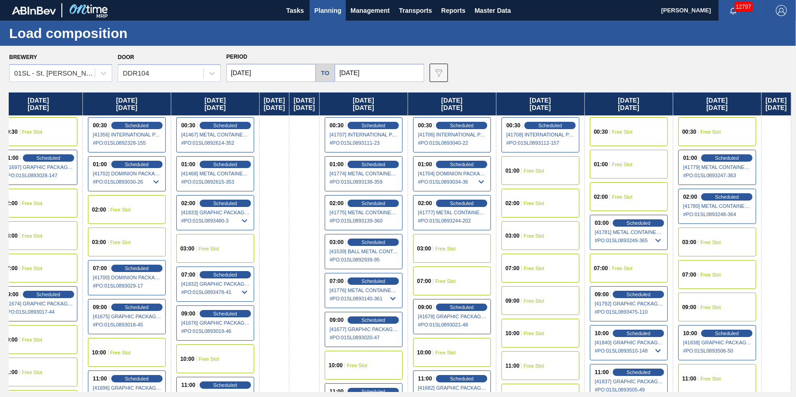
drag, startPoint x: 338, startPoint y: 261, endPoint x: -136, endPoint y: 325, distance: 478.3
click at [0, 0] on html "Tasks Planning Management Transports Reports Master Data Jack Schuld 12797 Mark…" at bounding box center [398, 0] width 796 height 0
click at [361, 283] on span "Scheduled" at bounding box center [373, 281] width 26 height 6
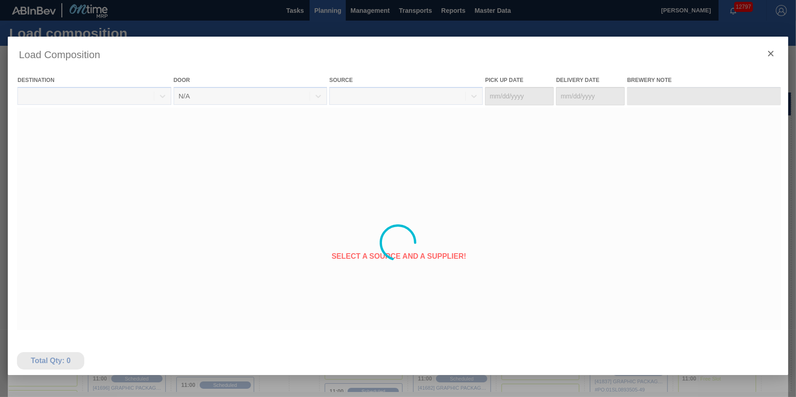
type Date "[DATE]"
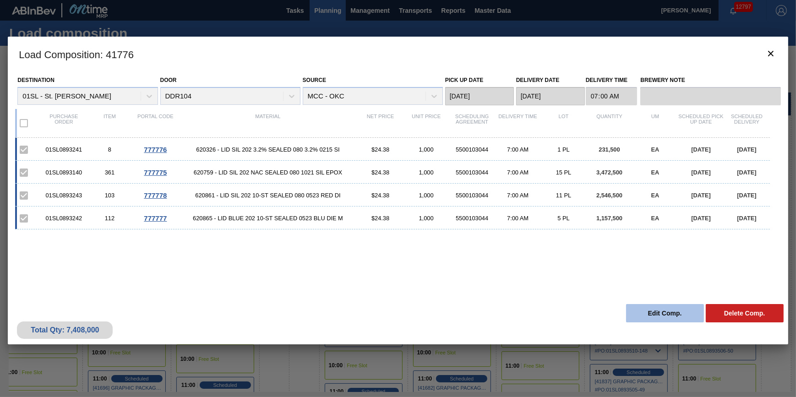
click at [650, 321] on button "Edit Comp." at bounding box center [665, 313] width 78 height 18
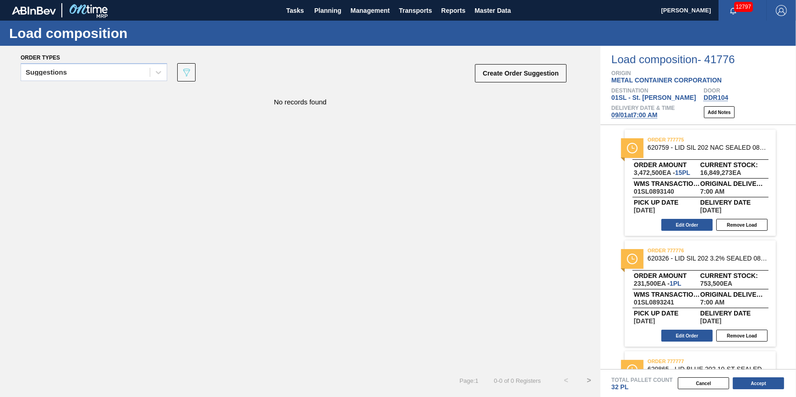
click at [626, 114] on span "09/01 at 7:00 AM" at bounding box center [634, 114] width 46 height 7
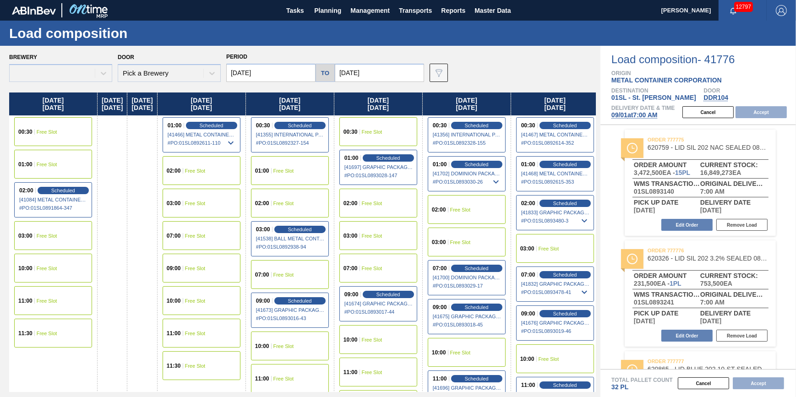
type input "[DATE]"
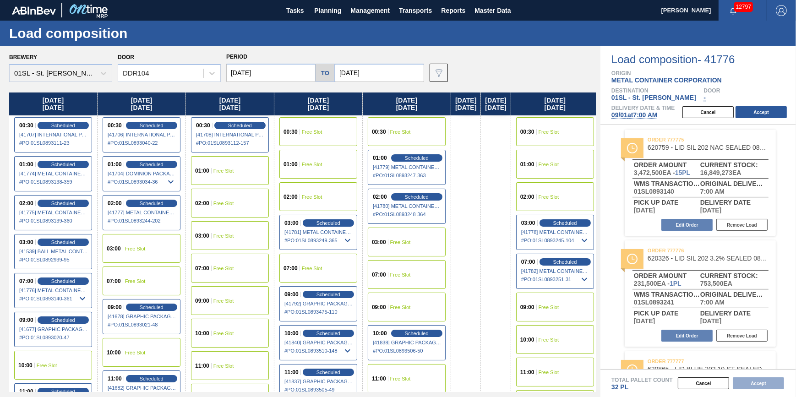
click at [134, 251] on span "Free Slot" at bounding box center [135, 248] width 21 height 5
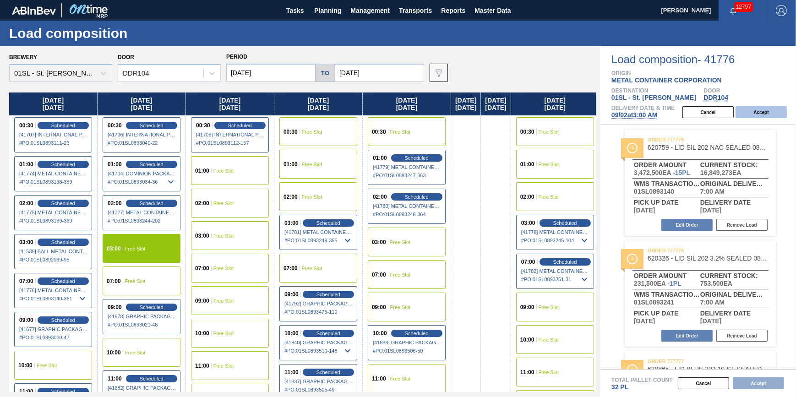
click at [748, 110] on button "Accept" at bounding box center [761, 112] width 51 height 12
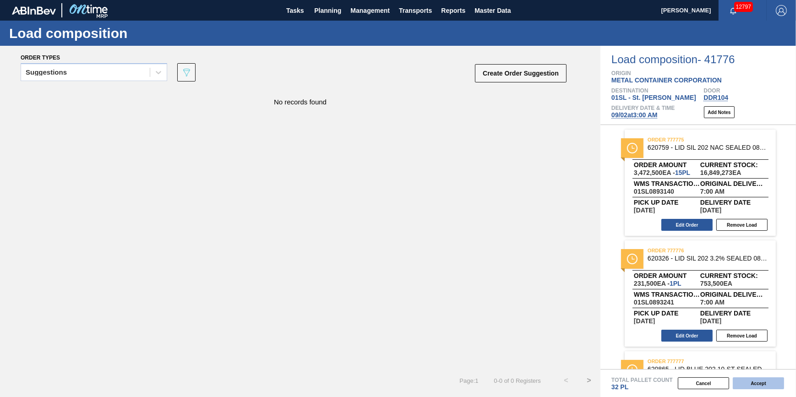
click at [764, 381] on button "Accept" at bounding box center [758, 383] width 51 height 12
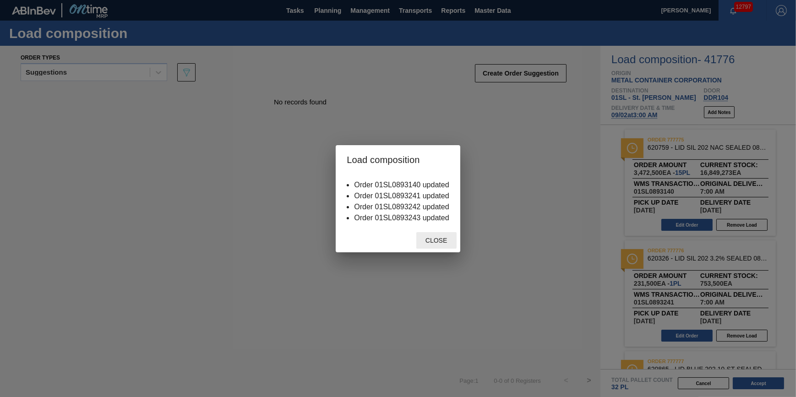
click at [432, 248] on div "Close" at bounding box center [436, 240] width 40 height 17
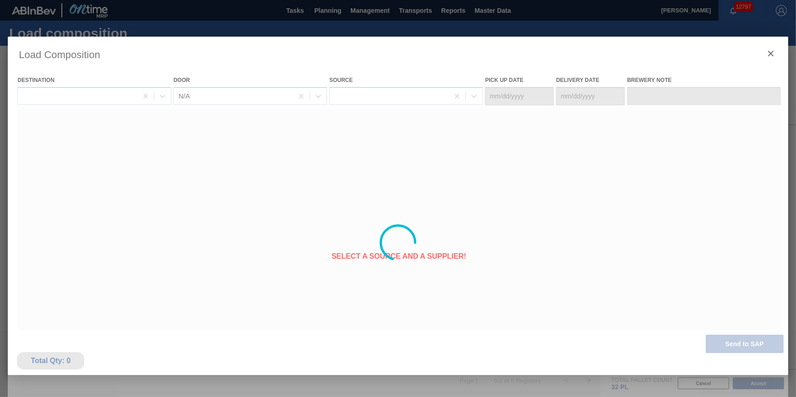
type Date "[DATE]"
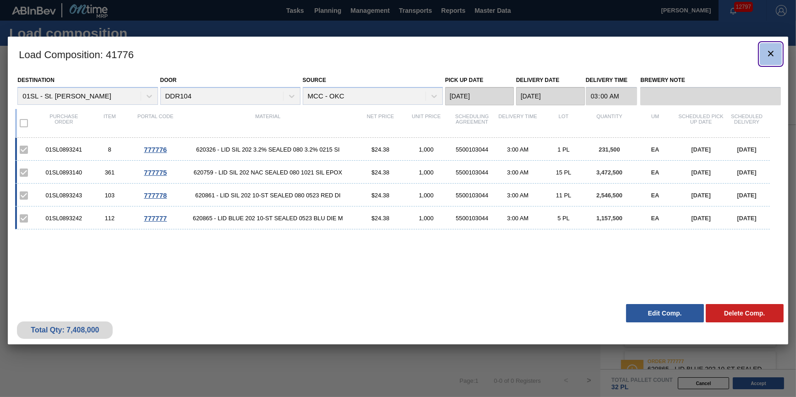
click at [776, 50] on icon "botão de ícone" at bounding box center [770, 53] width 11 height 11
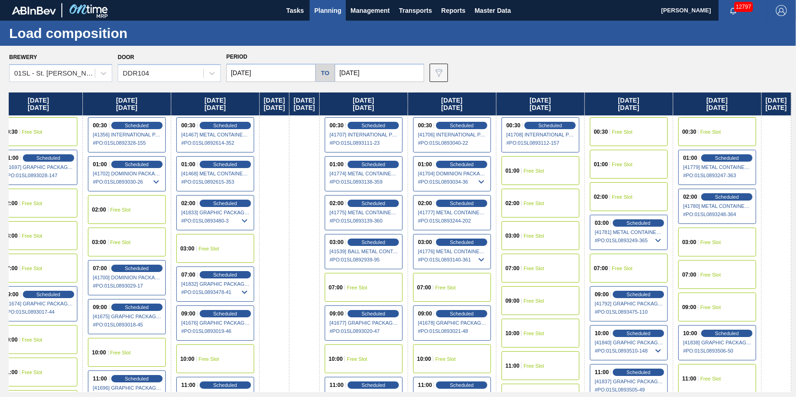
scroll to position [0, 393]
drag, startPoint x: 164, startPoint y: 233, endPoint x: -106, endPoint y: 257, distance: 270.9
click at [0, 0] on html "Tasks Planning Management Transports Reports Master Data Jack Schuld 12797 Mark…" at bounding box center [398, 0] width 796 height 0
drag, startPoint x: 453, startPoint y: 186, endPoint x: 45, endPoint y: 267, distance: 415.5
click at [45, 267] on div "Friday 08/22/2025 00:30 Free Slot 01:00 Free Slot 02:00 Scheduled [41084] METAL…" at bounding box center [400, 243] width 782 height 300
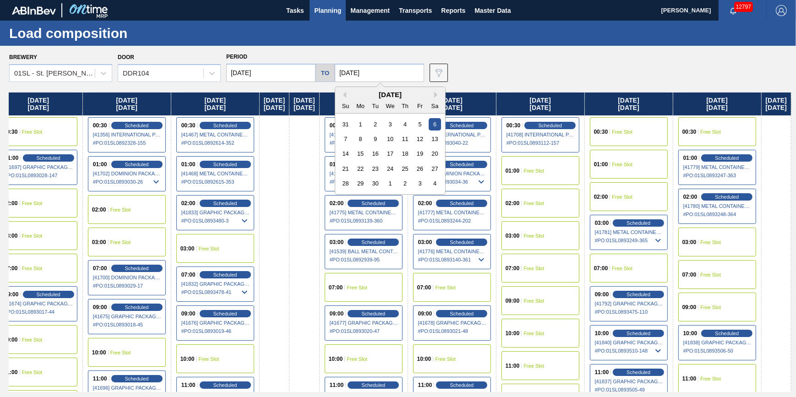
click at [386, 71] on input "[DATE]" at bounding box center [379, 73] width 89 height 18
click at [363, 142] on div "8" at bounding box center [361, 139] width 12 height 12
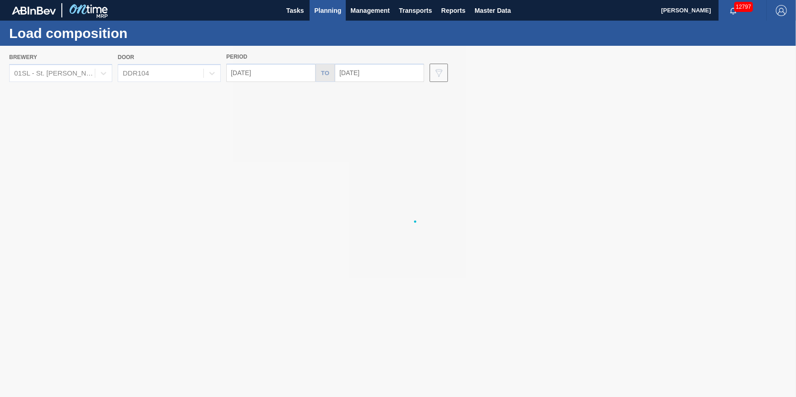
type input "[DATE]"
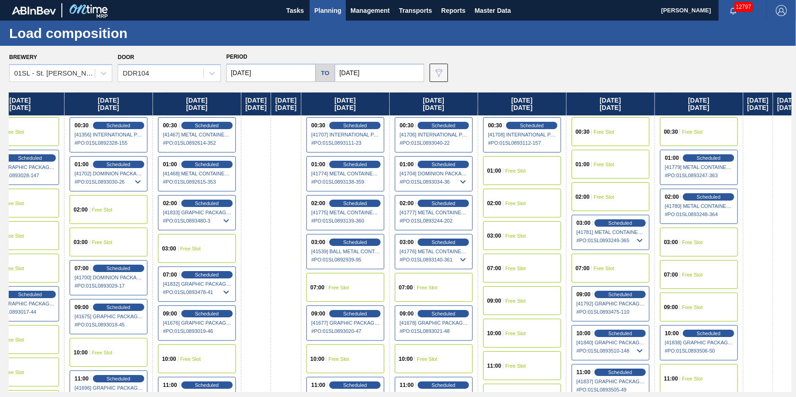
scroll to position [0, 522]
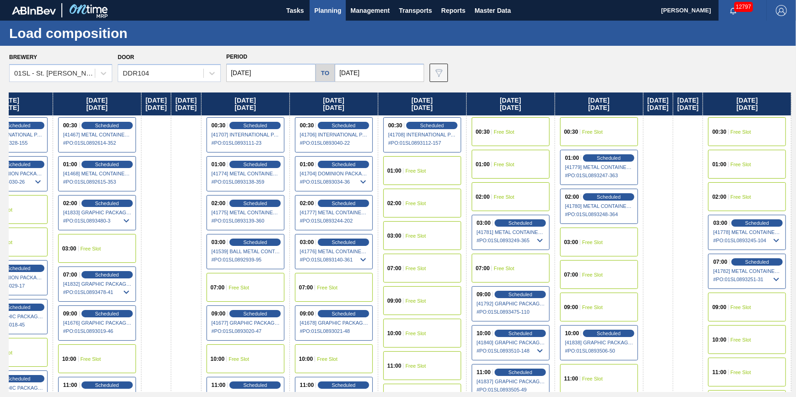
drag, startPoint x: 209, startPoint y: 239, endPoint x: -218, endPoint y: 252, distance: 427.6
click at [0, 0] on html "Tasks Planning Management Transports Reports Master Data Jack Schuld 12797 Mark…" at bounding box center [398, 0] width 796 height 0
click at [763, 262] on span "Scheduled" at bounding box center [757, 262] width 26 height 6
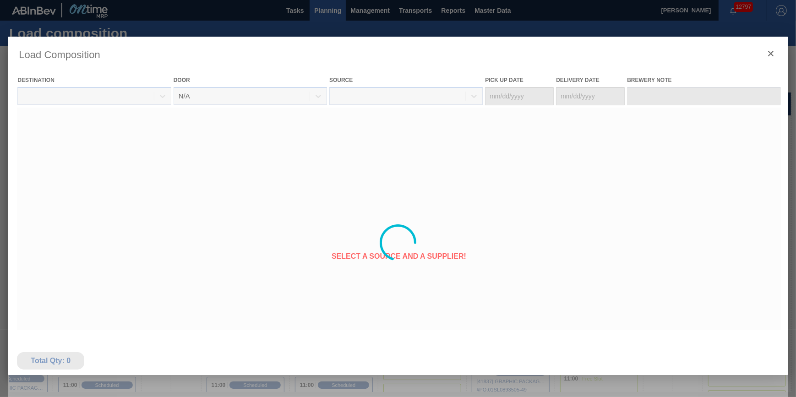
type Date "[DATE]"
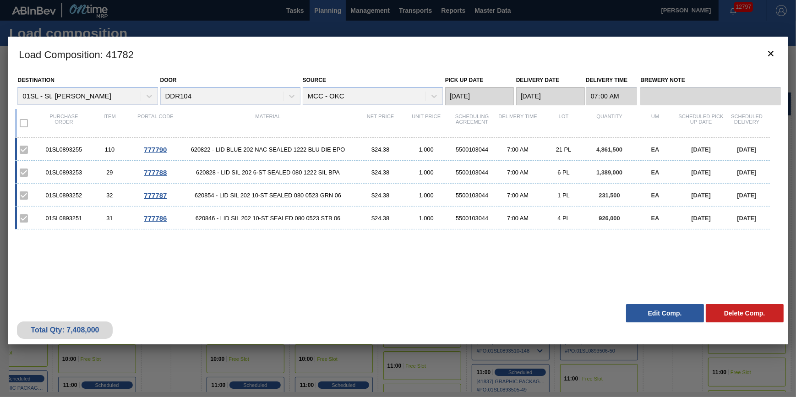
click at [757, 50] on h3 "Load Composition : 41782" at bounding box center [398, 54] width 780 height 35
click at [761, 50] on button "botão de ícone" at bounding box center [771, 54] width 22 height 22
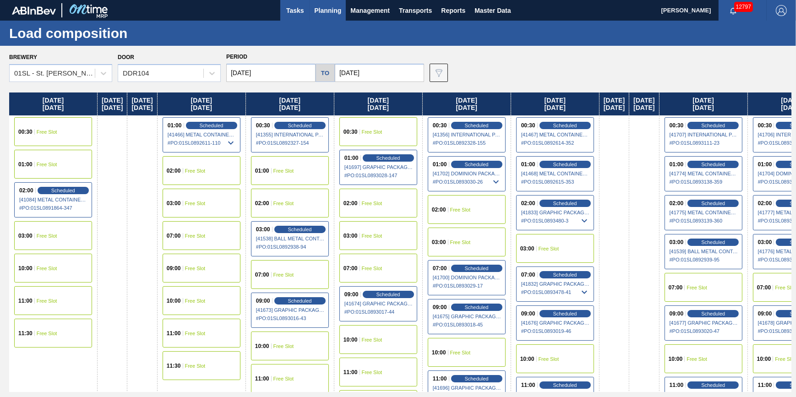
click at [290, 14] on span "Tasks" at bounding box center [295, 10] width 20 height 11
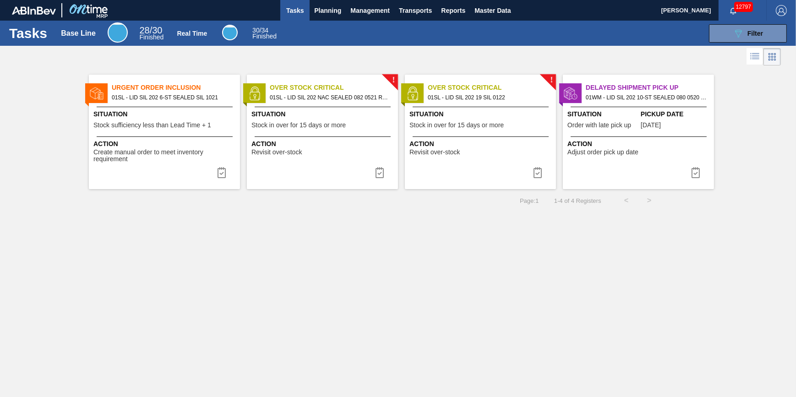
click at [292, 6] on span "Tasks" at bounding box center [295, 10] width 20 height 11
click at [311, 12] on button "Planning" at bounding box center [328, 10] width 36 height 21
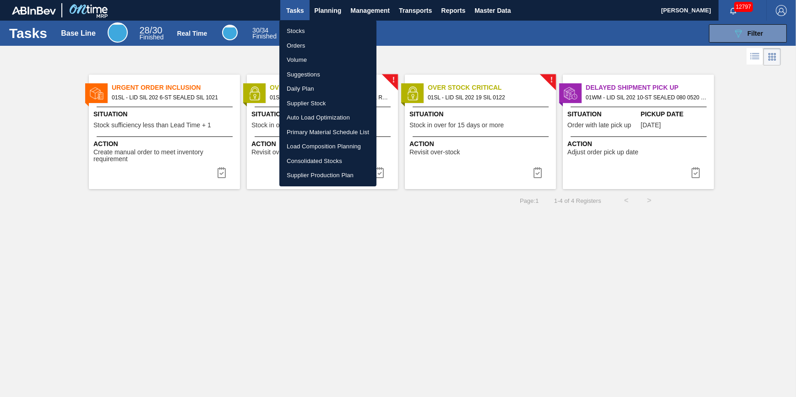
click at [311, 26] on li "Stocks" at bounding box center [327, 31] width 97 height 15
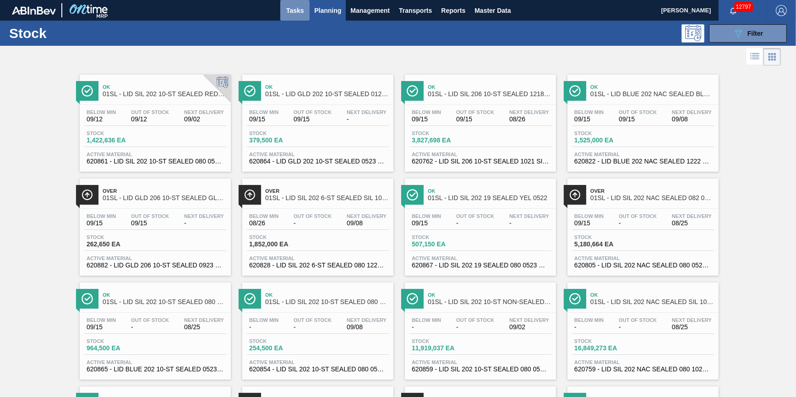
click at [300, 12] on span "Tasks" at bounding box center [295, 10] width 20 height 11
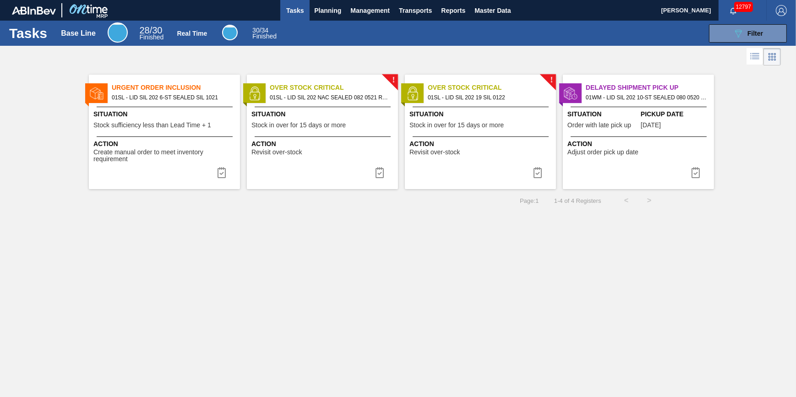
click at [289, 16] on button "Tasks" at bounding box center [294, 10] width 29 height 21
click at [316, 12] on span "Planning" at bounding box center [327, 10] width 27 height 11
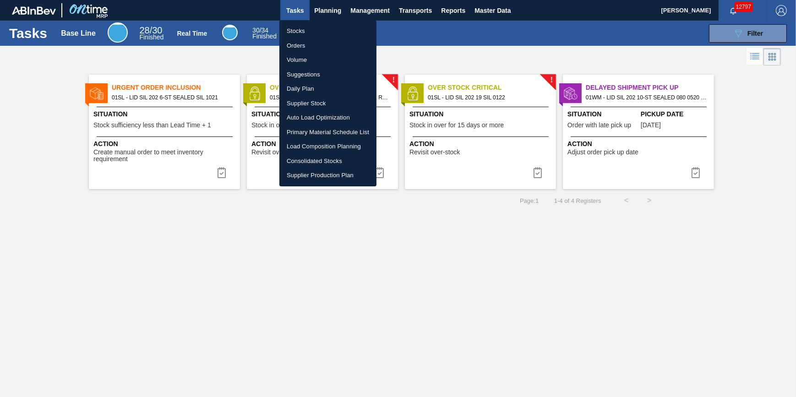
click at [317, 31] on li "Stocks" at bounding box center [327, 31] width 97 height 15
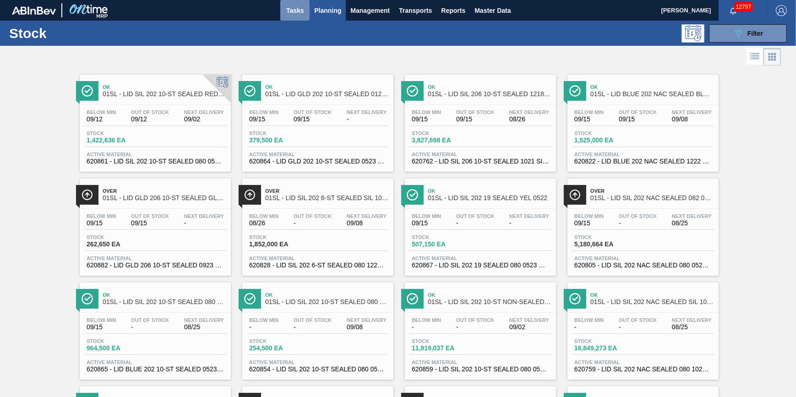
click at [300, 15] on span "Tasks" at bounding box center [295, 10] width 20 height 11
